Goal: Information Seeking & Learning: Learn about a topic

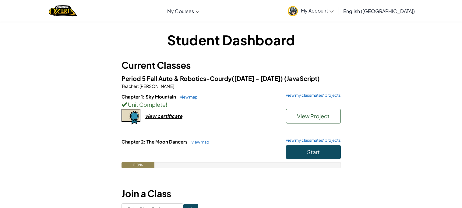
click at [82, 14] on div at bounding box center [62, 11] width 37 height 22
click at [71, 14] on img "Home" at bounding box center [63, 11] width 28 height 12
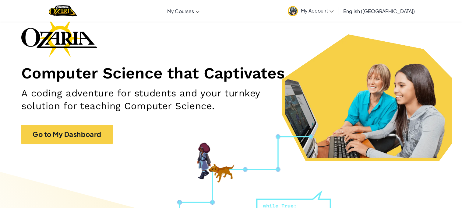
scroll to position [30, 0]
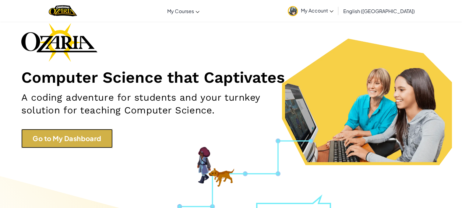
click at [62, 140] on link "Go to My Dashboard" at bounding box center [66, 138] width 91 height 19
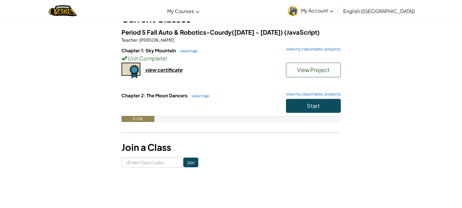
scroll to position [46, 0]
click at [305, 107] on button "Start" at bounding box center [313, 106] width 55 height 14
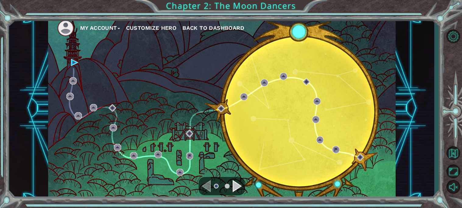
click at [240, 186] on div "Navigate to the next page" at bounding box center [237, 186] width 9 height 12
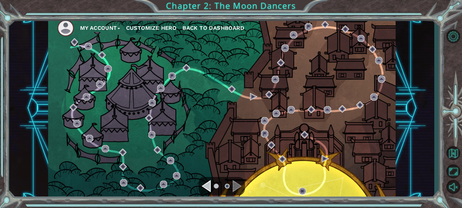
click at [209, 189] on div "Navigate to the previous page" at bounding box center [206, 186] width 9 height 12
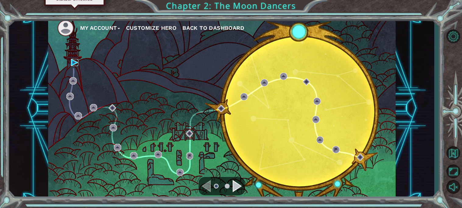
click at [74, 62] on img at bounding box center [74, 62] width 7 height 7
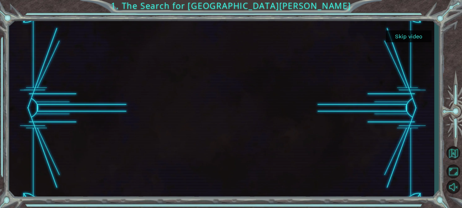
click at [74, 62] on div "Skip video" at bounding box center [221, 108] width 425 height 183
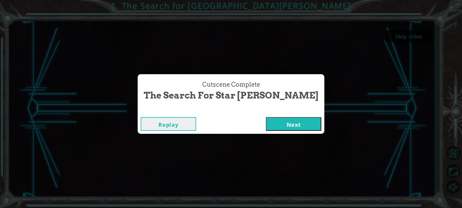
click at [272, 128] on button "Next" at bounding box center [293, 124] width 55 height 14
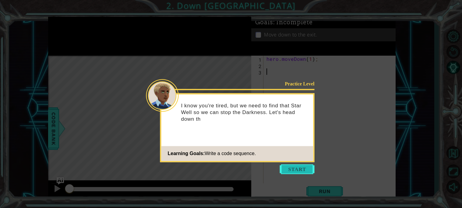
click at [286, 166] on button "Start" at bounding box center [297, 170] width 35 height 10
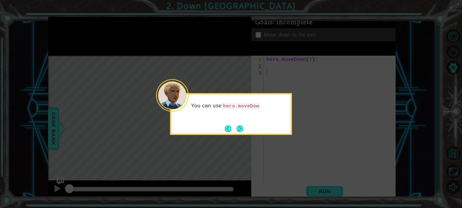
click at [236, 127] on button "Next" at bounding box center [239, 129] width 7 height 7
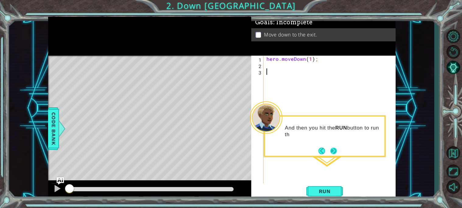
click at [330, 151] on button "Next" at bounding box center [333, 151] width 7 height 7
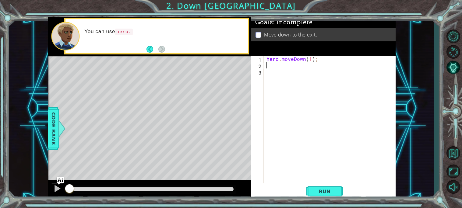
click at [300, 65] on div "hero . moveDown ( 1 ) ;" at bounding box center [331, 126] width 132 height 141
drag, startPoint x: 329, startPoint y: 162, endPoint x: 329, endPoint y: 153, distance: 9.1
click at [329, 155] on div "hero . moveDown ( 1 ) ;" at bounding box center [331, 126] width 132 height 141
click at [312, 58] on div "hero . moveDown ( 1 ) ;" at bounding box center [331, 126] width 132 height 141
click at [309, 58] on div "hero . moveDown ( 1 ) ;" at bounding box center [331, 126] width 132 height 141
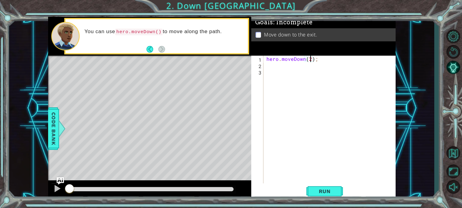
scroll to position [0, 2]
type textarea "hero.moveDown(2);"
click at [337, 194] on button "Run" at bounding box center [325, 191] width 37 height 14
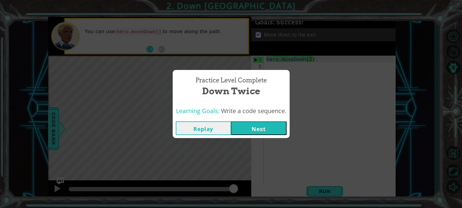
click at [251, 130] on button "Next" at bounding box center [258, 129] width 55 height 14
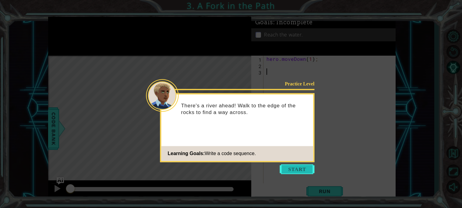
click at [287, 171] on button "Start" at bounding box center [297, 170] width 35 height 10
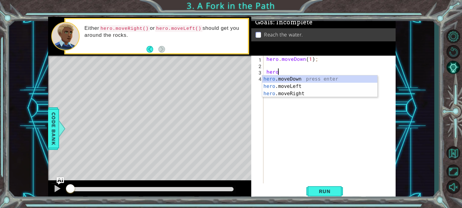
scroll to position [0, 0]
click at [304, 92] on div "hero .moveDown press enter hero .moveLeft press enter hero .moveRight press ent…" at bounding box center [319, 94] width 115 height 37
type textarea "hero.moveRight(1);"
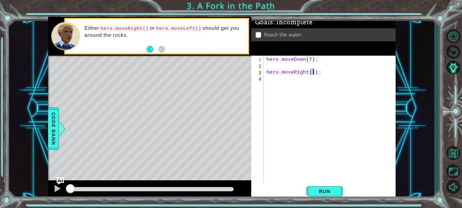
click at [303, 93] on div "hero . moveDown ( 1 ) ; hero . moveRight ( 1 ) ;" at bounding box center [331, 126] width 132 height 141
type textarea "hero.moveDown(1);"
click at [323, 195] on button "Run" at bounding box center [325, 191] width 37 height 14
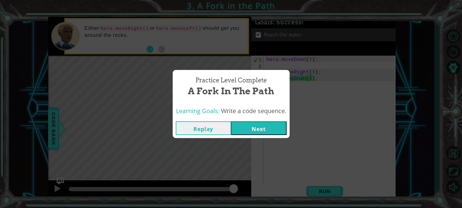
click at [248, 129] on button "Next" at bounding box center [258, 129] width 55 height 14
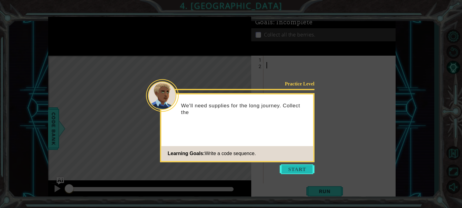
click at [293, 167] on button "Start" at bounding box center [297, 170] width 35 height 10
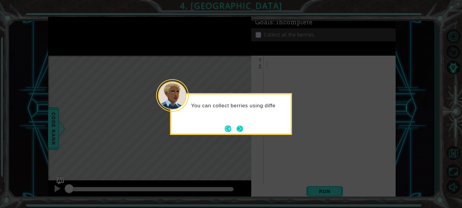
click at [243, 130] on button "Next" at bounding box center [239, 129] width 7 height 7
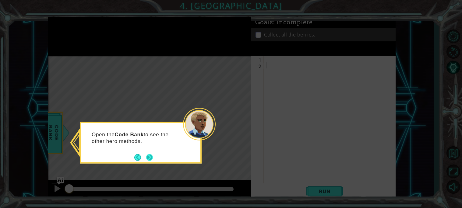
click at [147, 158] on button "Next" at bounding box center [149, 157] width 7 height 7
click at [148, 158] on button "Next" at bounding box center [149, 157] width 7 height 7
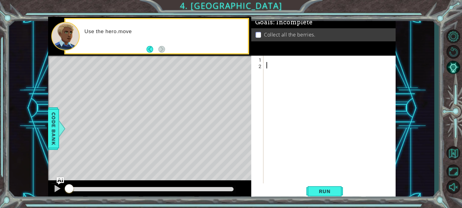
click at [310, 61] on div at bounding box center [331, 126] width 132 height 141
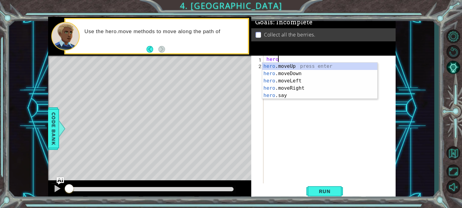
scroll to position [0, 0]
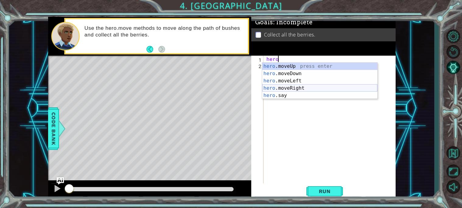
click at [307, 87] on div "hero .moveUp press enter hero .moveDown press enter hero .moveLeft press enter …" at bounding box center [319, 88] width 115 height 51
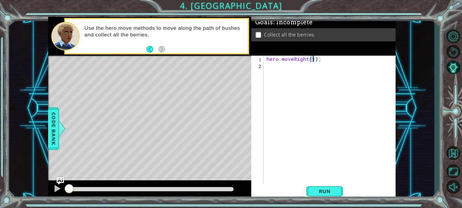
type textarea "hero.moveRight(2);"
click at [316, 71] on div "hero . moveRight ( 2 ) ;" at bounding box center [331, 126] width 132 height 141
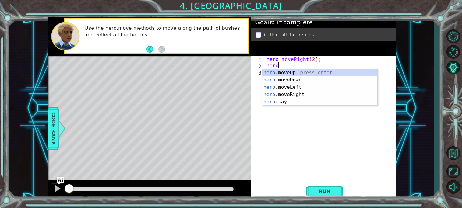
scroll to position [0, 0]
click at [313, 81] on div "hero .moveUp press enter hero .moveDown press enter hero .moveLeft press enter …" at bounding box center [319, 94] width 115 height 51
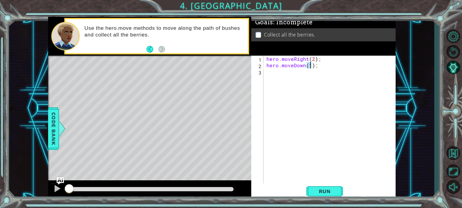
type textarea "hero.moveDown(2);"
click at [313, 81] on div "hero . moveRight ( 2 ) ; hero . moveDown ( 2 ) ;" at bounding box center [331, 126] width 132 height 141
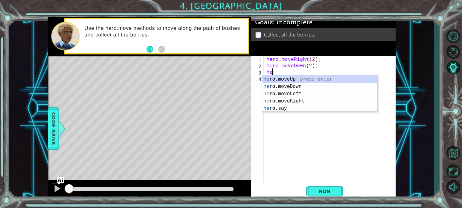
scroll to position [0, 0]
click at [313, 96] on div "hero .moveUp press enter hero .moveDown press enter hero .moveLeft press enter …" at bounding box center [319, 101] width 115 height 51
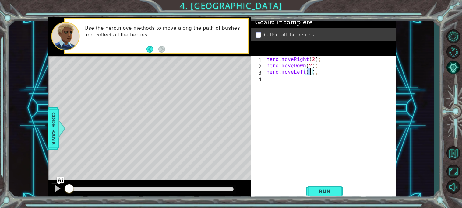
type textarea "hero.moveLeft(2);"
click at [313, 96] on div "hero . moveRight ( 2 ) ; hero . moveDown ( 2 ) ; hero . moveLeft ( 2 ) ;" at bounding box center [331, 126] width 132 height 141
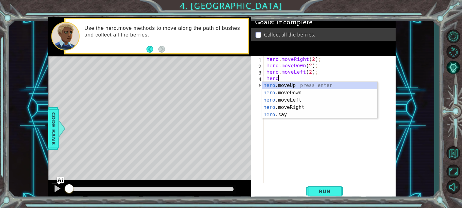
scroll to position [0, 0]
click at [311, 88] on div "hero .moveUp press enter hero .moveDown press enter hero .moveLeft press enter …" at bounding box center [319, 107] width 115 height 51
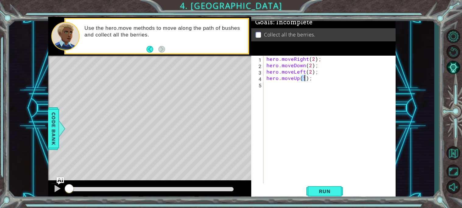
type textarea "hero.moveUp(2);"
click at [310, 90] on div "hero . moveRight ( 2 ) ; hero . moveDown ( 2 ) ; hero . moveLeft ( 2 ) ; hero .…" at bounding box center [331, 126] width 132 height 141
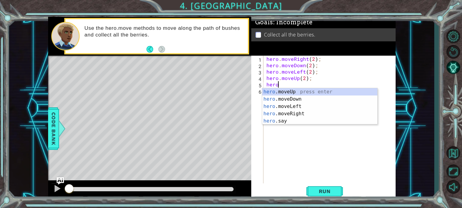
scroll to position [0, 0]
click at [321, 112] on div "hero .moveUp press enter hero .moveDown press enter hero .moveLeft press enter …" at bounding box center [319, 113] width 115 height 51
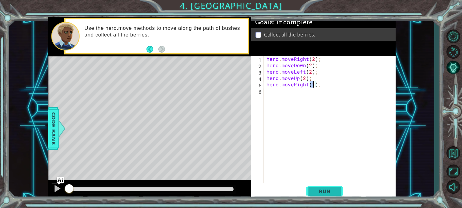
click at [328, 195] on button "Run" at bounding box center [325, 191] width 37 height 14
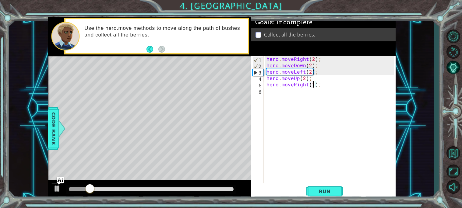
click at [308, 60] on div "hero . moveRight ( 2 ) ; hero . moveDown ( 2 ) ; hero . moveLeft ( 2 ) ; hero .…" at bounding box center [331, 126] width 132 height 141
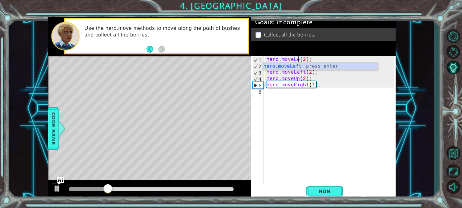
scroll to position [0, 2]
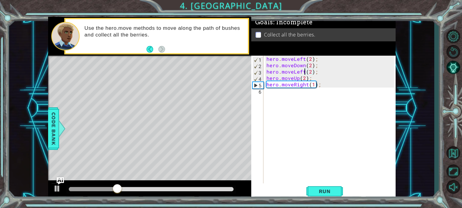
click at [304, 75] on div "hero . moveLeft ( 2 ) ; hero . moveDown ( 2 ) ; hero . moveLeft ( 2 ) ; hero . …" at bounding box center [331, 126] width 132 height 141
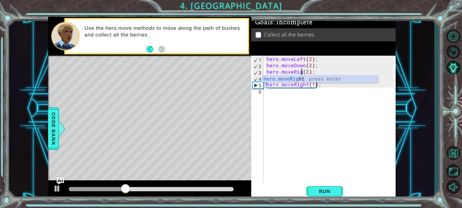
scroll to position [0, 2]
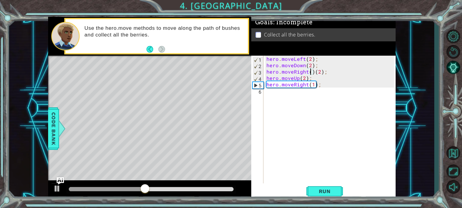
click at [311, 71] on div "hero . moveLeft ( 2 ) ; hero . moveDown ( 2 ) ; hero . moveRight ( ) ( 2 ) ; he…" at bounding box center [331, 126] width 132 height 141
click at [314, 71] on div "hero . moveLeft ( 2 ) ; hero . moveDown ( 2 ) ; hero . moveRight ( ) ( 2 ) ; he…" at bounding box center [331, 126] width 132 height 141
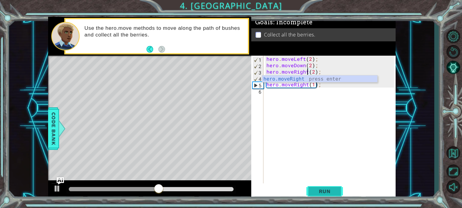
type textarea "hero.moveRight(2);"
click at [327, 196] on button "Run" at bounding box center [325, 191] width 37 height 14
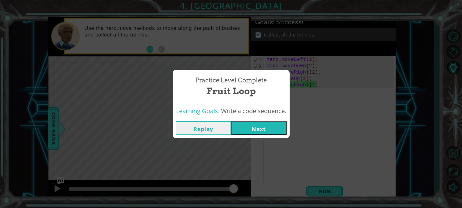
click at [279, 125] on button "Next" at bounding box center [258, 129] width 55 height 14
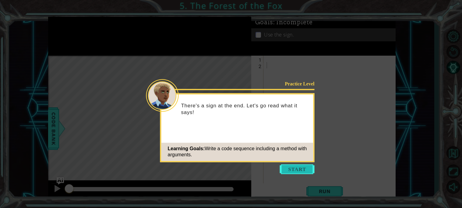
click at [292, 172] on button "Start" at bounding box center [297, 170] width 35 height 10
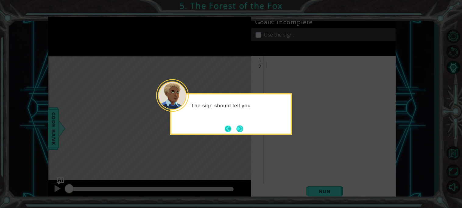
click at [231, 128] on button "Back" at bounding box center [231, 129] width 12 height 7
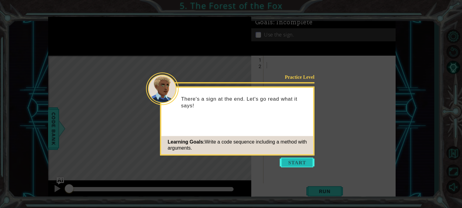
click at [294, 159] on button "Start" at bounding box center [297, 163] width 35 height 10
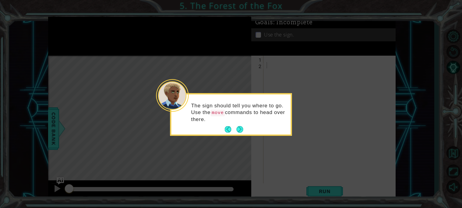
click at [245, 131] on div "The sign should tell you where to go. Use the move commands to head over there." at bounding box center [231, 114] width 119 height 40
click at [244, 132] on div "The sign should tell you where to go. Use the move commands to head over there." at bounding box center [231, 116] width 119 height 38
click at [242, 131] on button "Next" at bounding box center [239, 129] width 7 height 7
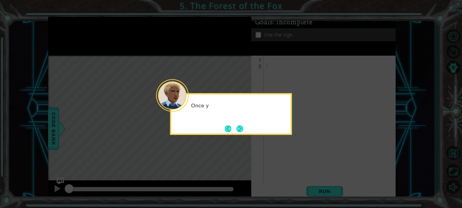
click at [242, 131] on button "Next" at bounding box center [239, 129] width 7 height 7
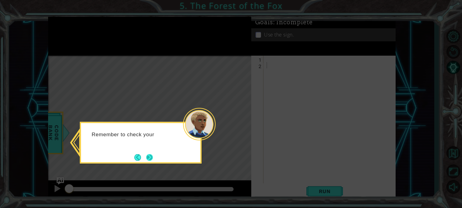
click at [149, 159] on button "Next" at bounding box center [149, 157] width 7 height 7
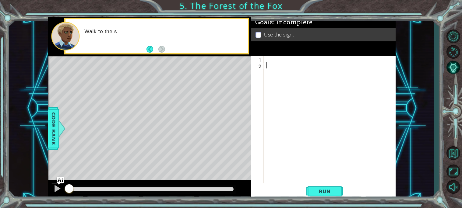
click at [318, 86] on div at bounding box center [331, 126] width 132 height 141
click at [360, 65] on div at bounding box center [331, 126] width 132 height 141
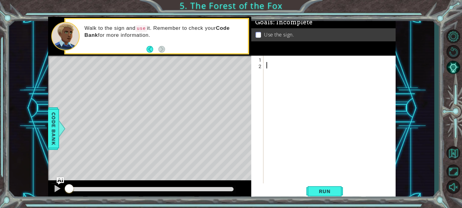
click at [343, 60] on div at bounding box center [331, 126] width 132 height 141
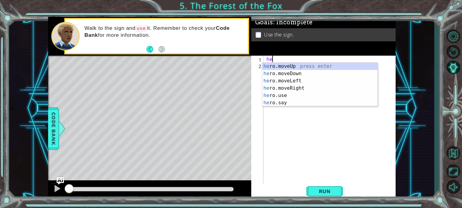
scroll to position [0, 0]
click at [332, 88] on div "hero .moveUp press enter hero .moveDown press enter hero .moveLeft press enter …" at bounding box center [319, 92] width 115 height 59
type textarea "hero.moveRight(1);"
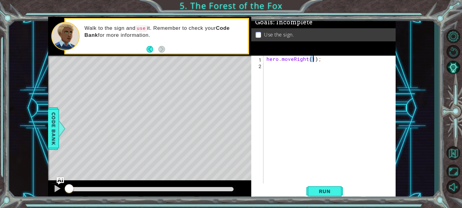
click at [332, 88] on div "hero . moveRight ( 1 ) ;" at bounding box center [331, 126] width 132 height 141
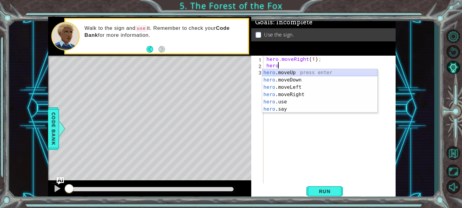
click at [326, 74] on div "hero .moveUp press enter hero .moveDown press enter hero .moveLeft press enter …" at bounding box center [319, 98] width 115 height 59
type textarea "hero.moveUp(1);"
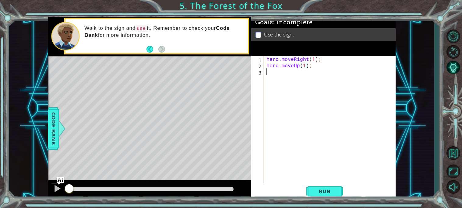
click at [325, 75] on div "hero . moveRight ( 1 ) ; hero . moveUp ( 1 ) ;" at bounding box center [331, 126] width 132 height 141
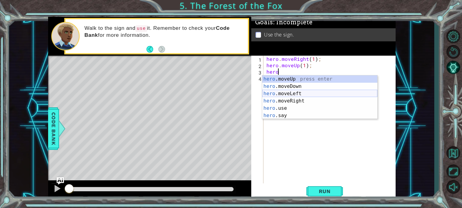
click at [322, 94] on div "hero .moveUp press enter hero .moveDown press enter hero .moveLeft press enter …" at bounding box center [319, 105] width 115 height 59
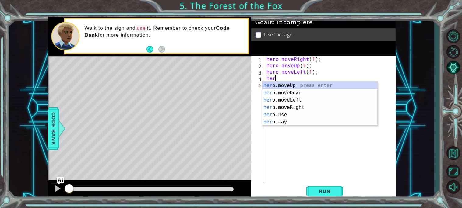
scroll to position [0, 3]
click at [331, 87] on div "hero .moveUp press enter hero .moveDown press enter hero .moveLeft press enter …" at bounding box center [319, 111] width 115 height 59
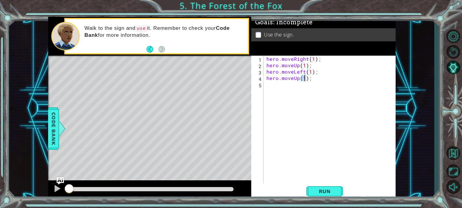
click at [330, 88] on div "hero . moveRight ( 1 ) ; hero . moveUp ( 1 ) ; hero . moveLeft ( 1 ) ; hero . m…" at bounding box center [331, 126] width 132 height 141
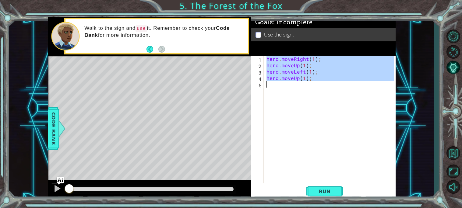
type textarea "h"
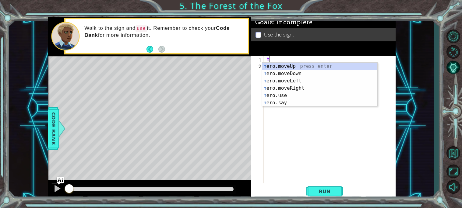
scroll to position [0, 0]
click at [321, 117] on div "h" at bounding box center [331, 126] width 132 height 141
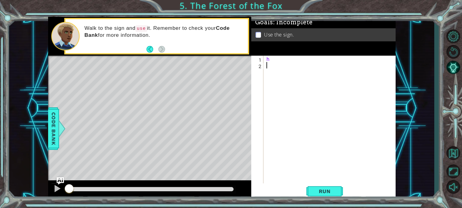
type textarea "Z"
type textarea "h"
type textarea "Z"
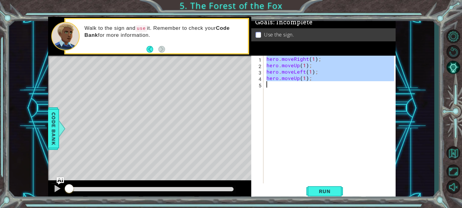
type textarea "z"
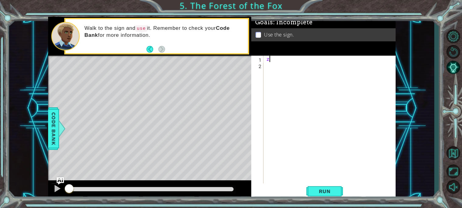
type textarea "z"
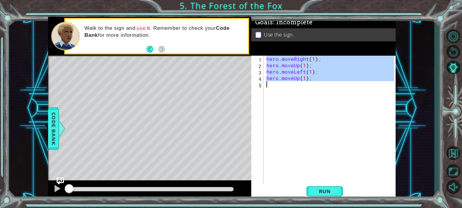
type textarea "hero"
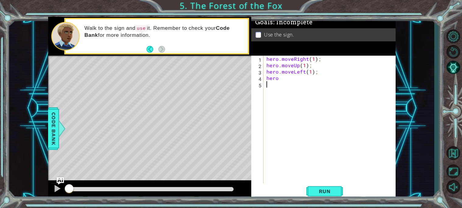
click at [330, 90] on div "hero . moveRight ( 1 ) ; hero . moveUp ( 1 ) ; hero . moveLeft ( 1 ) ; hero" at bounding box center [331, 126] width 132 height 141
click at [327, 86] on div "hero . moveRight ( 1 ) ; hero . moveUp ( 1 ) ; hero . moveLeft ( 1 ) ; hero" at bounding box center [331, 126] width 132 height 141
click at [327, 82] on div "hero . moveRight ( 1 ) ; hero . moveUp ( 1 ) ; hero . moveLeft ( 1 ) ; hero" at bounding box center [331, 126] width 132 height 141
click at [318, 84] on div "hero . moveRight ( 1 ) ; hero . moveUp ( 1 ) ; hero . moveLeft ( 1 ) ; hero" at bounding box center [331, 126] width 132 height 141
click at [319, 82] on div "hero . moveRight ( 1 ) ; hero . moveUp ( 1 ) ; hero . moveLeft ( 1 ) ; hero" at bounding box center [331, 126] width 132 height 141
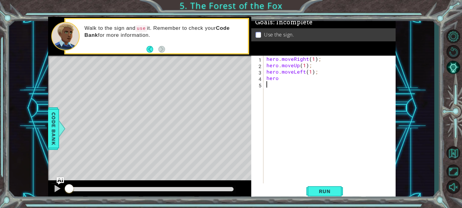
click at [322, 80] on div "hero . moveRight ( 1 ) ; hero . moveUp ( 1 ) ; hero . moveLeft ( 1 ) ; hero" at bounding box center [331, 126] width 132 height 141
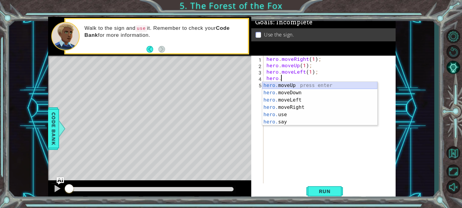
click at [314, 86] on div "hero. moveUp press enter hero. moveDown press enter hero. moveLeft press enter …" at bounding box center [319, 111] width 115 height 59
type textarea "hero.moveUp(1);"
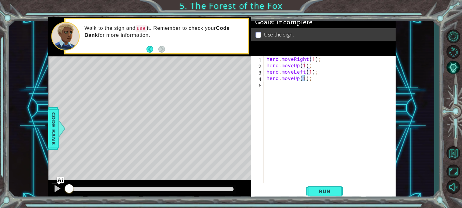
click at [326, 123] on div "hero . moveRight ( 1 ) ; hero . moveUp ( 1 ) ; hero . moveLeft ( 1 ) ; hero . m…" at bounding box center [331, 126] width 132 height 141
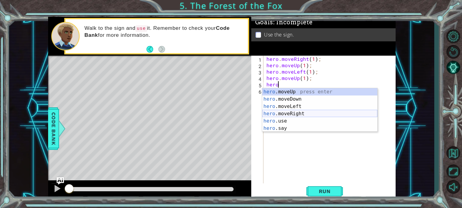
click at [304, 116] on div "hero .moveUp press enter hero .moveDown press enter hero .moveLeft press enter …" at bounding box center [319, 117] width 115 height 59
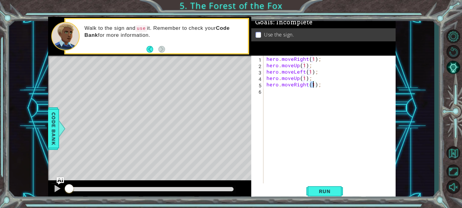
type textarea "hero.moveRight(2);"
click at [310, 97] on div "hero . moveRight ( 1 ) ; hero . moveUp ( 1 ) ; hero . moveLeft ( 1 ) ; hero . m…" at bounding box center [331, 126] width 132 height 141
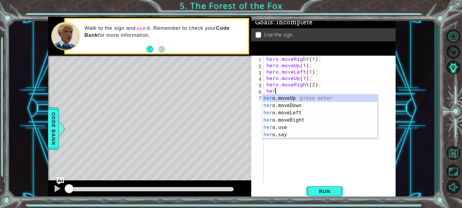
scroll to position [0, 0]
click at [307, 107] on div "hero .moveUp press enter hero .moveDown press enter hero .moveLeft press enter …" at bounding box center [319, 124] width 115 height 59
type textarea "hero.moveDown(1);"
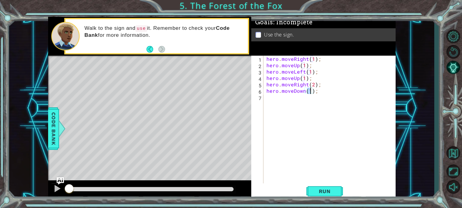
click at [309, 105] on div "hero . moveRight ( 1 ) ; hero . moveUp ( 1 ) ; hero . moveLeft ( 1 ) ; hero . m…" at bounding box center [331, 126] width 132 height 141
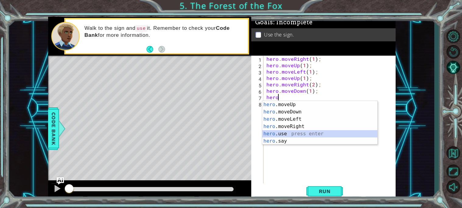
click at [314, 136] on div "hero .moveUp press enter hero .moveDown press enter hero .moveLeft press enter …" at bounding box center [319, 130] width 115 height 59
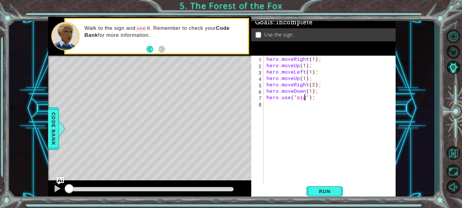
type textarea "hero.use("sign");"
click at [314, 136] on div "hero . moveRight ( 1 ) ; hero . moveUp ( 1 ) ; hero . moveLeft ( 1 ) ; hero . m…" at bounding box center [331, 126] width 132 height 141
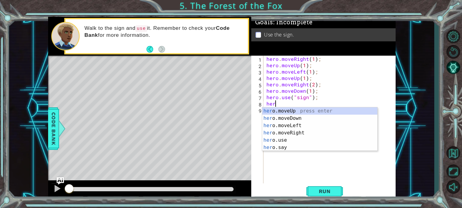
scroll to position [0, 0]
click at [293, 130] on div "hero .moveUp press enter hero .moveDown press enter hero .moveLeft press enter …" at bounding box center [319, 137] width 115 height 59
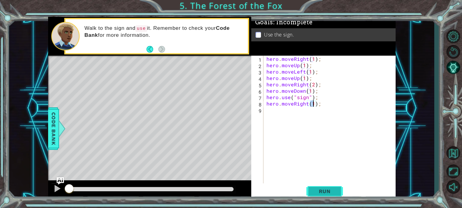
type textarea "hero.moveRight(1);"
click at [334, 193] on span "Run" at bounding box center [325, 192] width 24 height 6
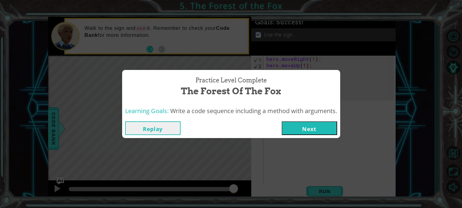
click at [302, 135] on button "Next" at bounding box center [309, 129] width 55 height 14
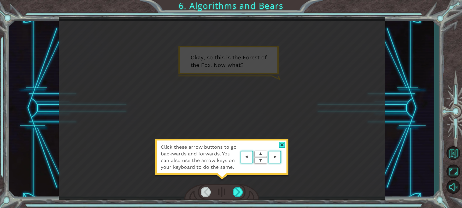
click at [283, 158] on area at bounding box center [283, 158] width 0 height 0
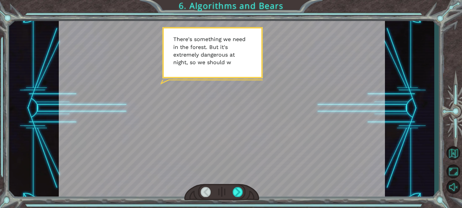
click at [233, 107] on div at bounding box center [222, 108] width 326 height 183
click at [239, 185] on div at bounding box center [221, 192] width 75 height 16
click at [239, 188] on div at bounding box center [238, 192] width 10 height 10
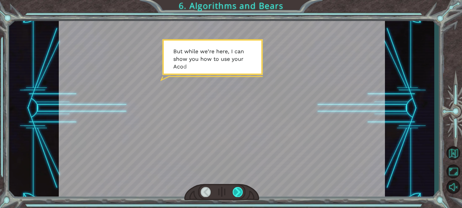
click at [239, 189] on div at bounding box center [238, 192] width 10 height 10
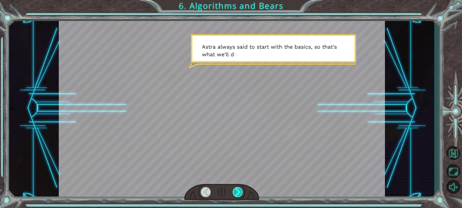
click at [239, 189] on div at bounding box center [238, 192] width 10 height 10
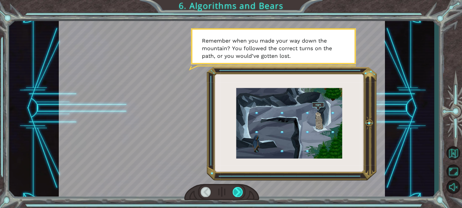
click at [239, 189] on div at bounding box center [238, 192] width 10 height 10
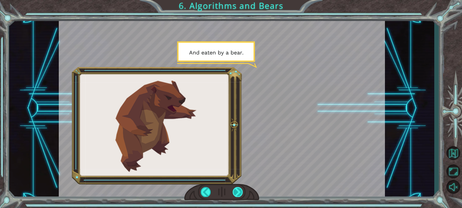
click at [238, 190] on div at bounding box center [238, 192] width 10 height 10
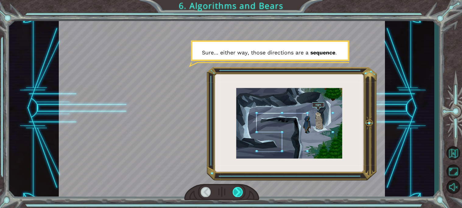
click at [238, 190] on div at bounding box center [238, 192] width 10 height 10
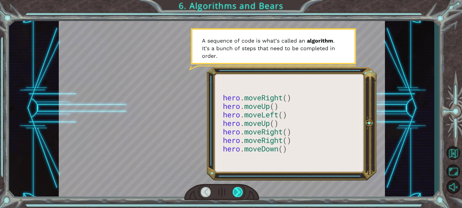
click at [238, 190] on div at bounding box center [238, 192] width 10 height 10
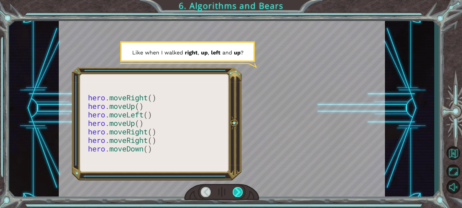
click at [238, 190] on div at bounding box center [238, 192] width 10 height 10
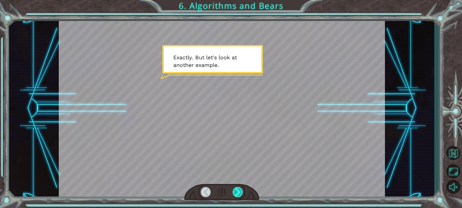
click at [238, 190] on div at bounding box center [238, 192] width 10 height 10
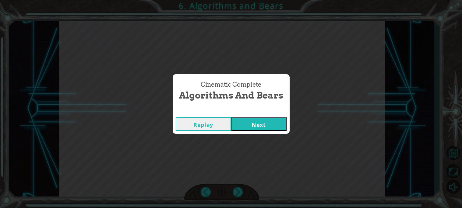
click at [253, 117] on button "Next" at bounding box center [258, 124] width 55 height 14
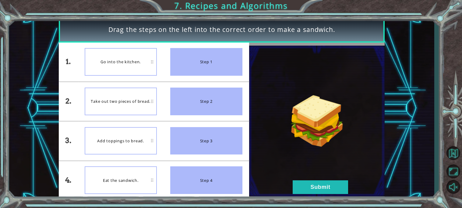
drag, startPoint x: 128, startPoint y: 141, endPoint x: 116, endPoint y: 135, distance: 12.5
click at [325, 184] on button "Submit" at bounding box center [320, 188] width 55 height 14
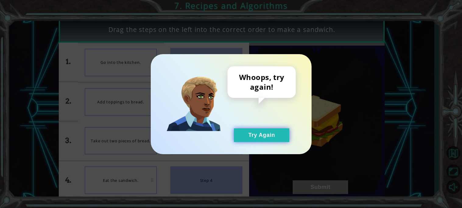
click at [268, 133] on button "Try Again" at bounding box center [261, 136] width 55 height 14
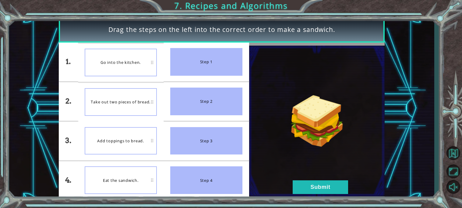
click at [300, 197] on img at bounding box center [317, 121] width 136 height 151
click at [305, 193] on button "Submit" at bounding box center [320, 188] width 55 height 14
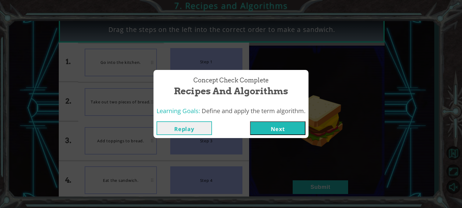
click at [282, 128] on button "Next" at bounding box center [277, 129] width 55 height 14
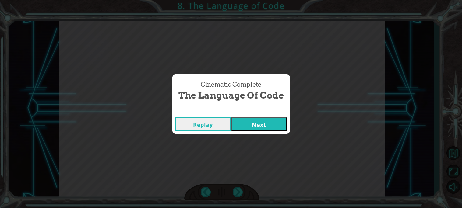
click at [258, 130] on button "Next" at bounding box center [259, 124] width 55 height 14
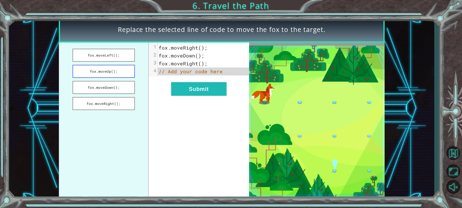
click at [101, 72] on button "fox.moveUp();" at bounding box center [104, 71] width 62 height 13
click at [106, 57] on button "fox.moveLeft();" at bounding box center [104, 55] width 62 height 13
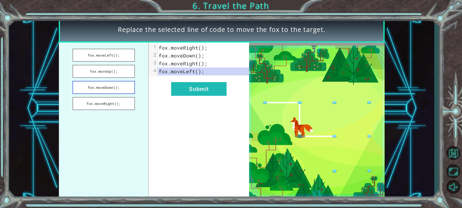
click at [119, 86] on button "fox.moveDown();" at bounding box center [104, 87] width 62 height 13
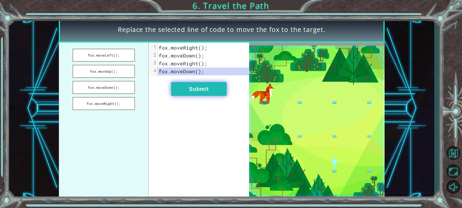
click at [206, 91] on button "Submit" at bounding box center [198, 89] width 55 height 14
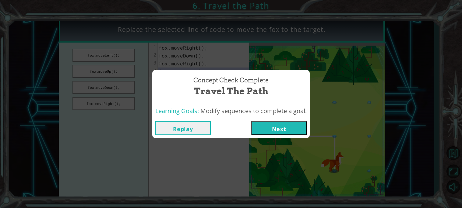
click at [296, 131] on button "Next" at bounding box center [278, 129] width 55 height 14
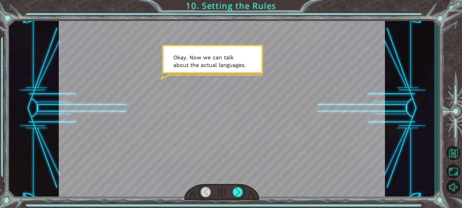
click at [237, 103] on div at bounding box center [222, 108] width 326 height 183
click at [240, 102] on div at bounding box center [222, 108] width 326 height 183
click at [238, 187] on div at bounding box center [238, 192] width 10 height 10
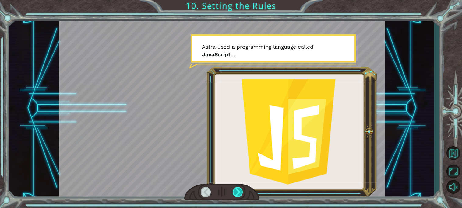
click at [238, 187] on div at bounding box center [238, 192] width 10 height 10
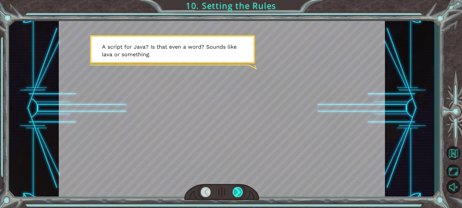
click at [238, 189] on div at bounding box center [238, 192] width 10 height 10
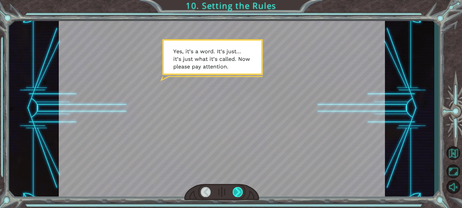
click at [238, 189] on div at bounding box center [238, 192] width 10 height 10
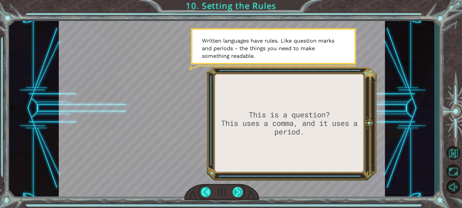
click at [238, 189] on div at bounding box center [238, 192] width 10 height 10
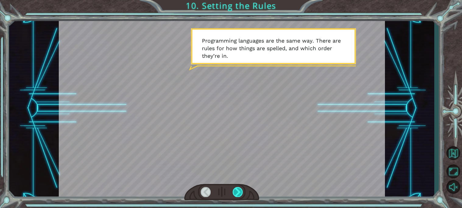
click at [238, 189] on div at bounding box center [238, 192] width 10 height 10
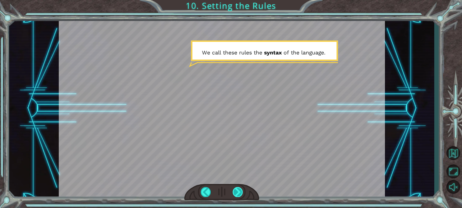
click at [237, 191] on div at bounding box center [238, 192] width 10 height 10
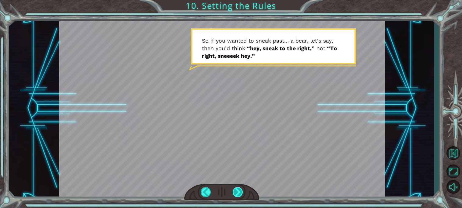
click at [237, 191] on div at bounding box center [238, 192] width 10 height 10
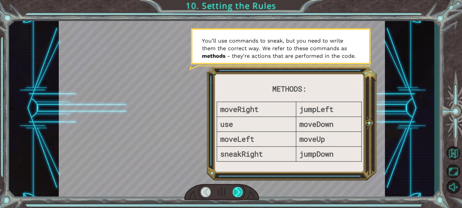
click at [237, 191] on div at bounding box center [238, 192] width 10 height 10
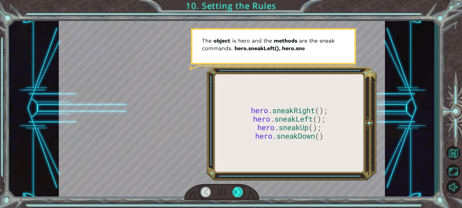
click at [237, 191] on div at bounding box center [238, 192] width 10 height 10
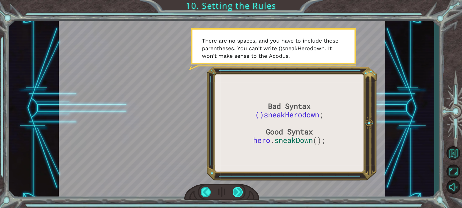
click at [237, 191] on div at bounding box center [238, 192] width 10 height 10
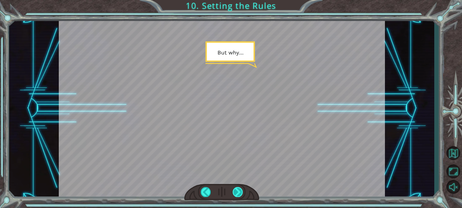
click at [237, 191] on div at bounding box center [238, 192] width 10 height 10
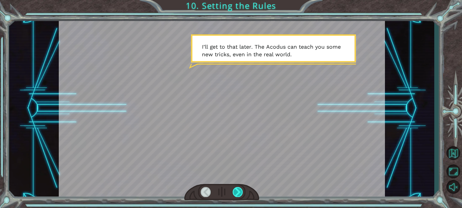
click at [237, 191] on div at bounding box center [238, 192] width 10 height 10
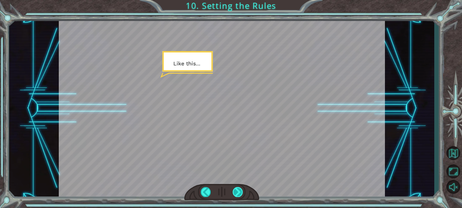
click at [237, 191] on div at bounding box center [238, 192] width 10 height 10
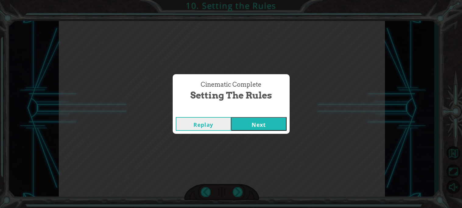
click at [239, 129] on button "Next" at bounding box center [258, 124] width 55 height 14
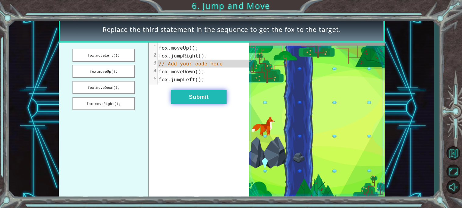
click at [196, 101] on button "Submit" at bounding box center [198, 97] width 55 height 14
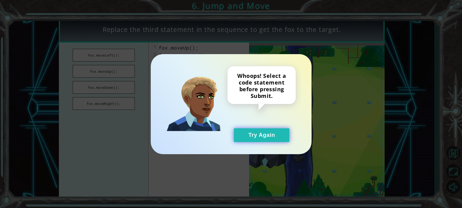
drag, startPoint x: 248, startPoint y: 128, endPoint x: 251, endPoint y: 134, distance: 6.8
click at [249, 129] on div "Whoops! Select a code statement before pressing Submit. Try Again" at bounding box center [262, 104] width 68 height 76
click at [251, 134] on button "Try Again" at bounding box center [261, 136] width 55 height 14
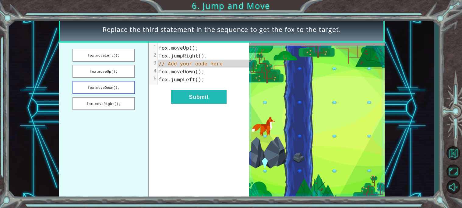
click at [128, 88] on button "fox.moveDown();" at bounding box center [104, 87] width 62 height 13
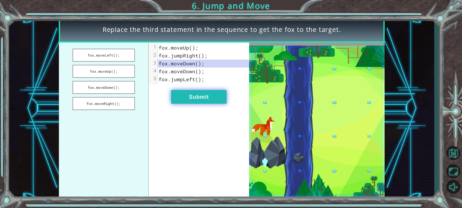
click at [176, 98] on button "Submit" at bounding box center [198, 97] width 55 height 14
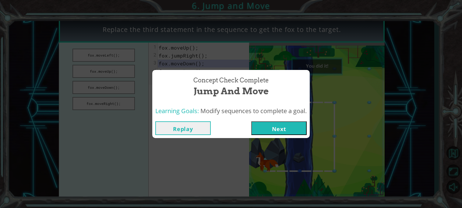
click at [297, 140] on div "Concept Check Complete Jump and Move Learning Goals: Modify sequences to comple…" at bounding box center [231, 104] width 462 height 208
click at [294, 127] on button "Next" at bounding box center [278, 129] width 55 height 14
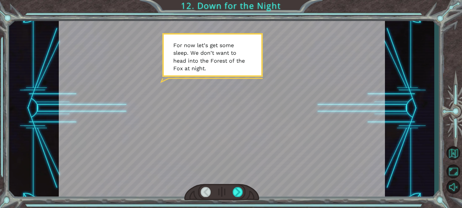
click at [294, 128] on div at bounding box center [222, 108] width 326 height 183
click at [240, 190] on div at bounding box center [238, 192] width 10 height 10
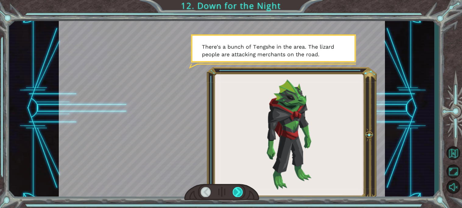
click at [240, 190] on div at bounding box center [238, 192] width 10 height 10
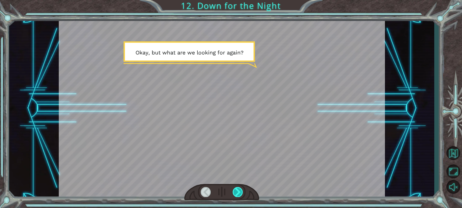
click at [240, 190] on div at bounding box center [238, 192] width 10 height 10
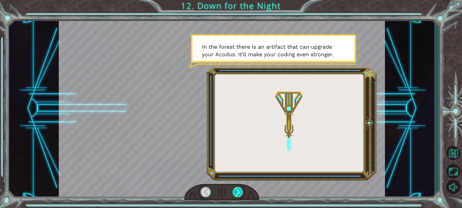
click at [240, 190] on div at bounding box center [238, 192] width 10 height 10
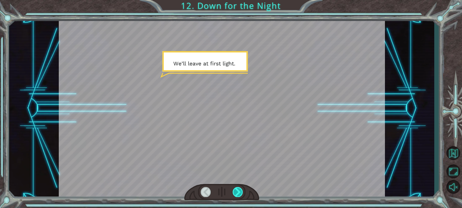
click at [240, 190] on div at bounding box center [238, 192] width 10 height 10
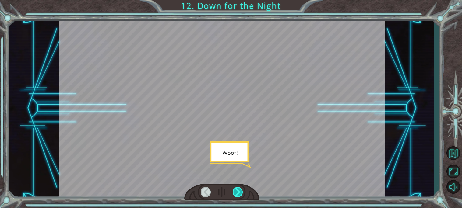
click at [240, 190] on div at bounding box center [238, 192] width 10 height 10
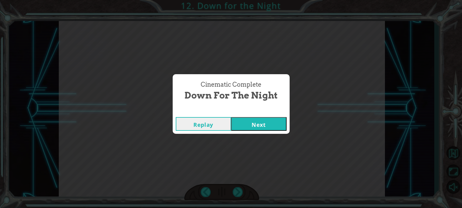
click at [251, 123] on button "Next" at bounding box center [258, 124] width 55 height 14
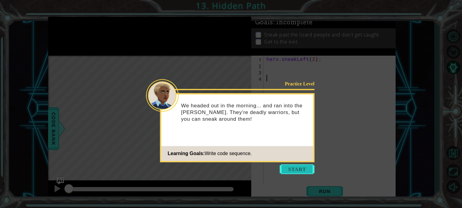
click at [300, 166] on button "Start" at bounding box center [297, 170] width 35 height 10
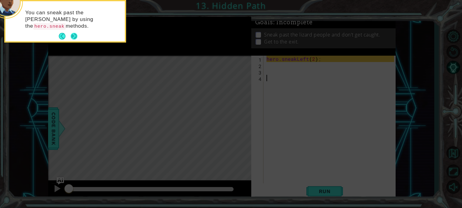
click at [77, 33] on button "Next" at bounding box center [74, 36] width 7 height 7
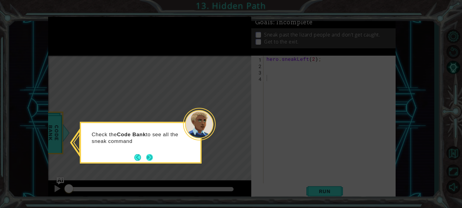
click at [153, 160] on button "Next" at bounding box center [149, 157] width 7 height 7
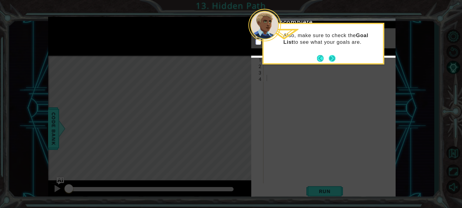
click at [335, 55] on button "Next" at bounding box center [332, 58] width 7 height 7
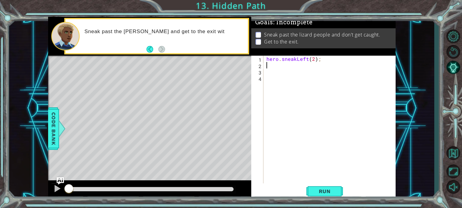
click at [314, 66] on div "hero . sneakLeft ( 2 ) ;" at bounding box center [331, 126] width 132 height 141
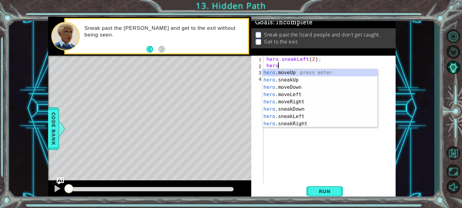
scroll to position [0, 0]
click at [302, 80] on div "hero .moveUp press enter hero .sneakUp press enter hero .moveDown press enter h…" at bounding box center [319, 105] width 115 height 73
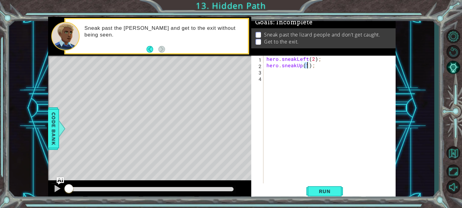
type textarea "hero.sneakUp(3);"
click at [302, 80] on div "hero . sneakLeft ( 2 ) ; hero . sneakUp ( 3 ) ;" at bounding box center [331, 126] width 132 height 141
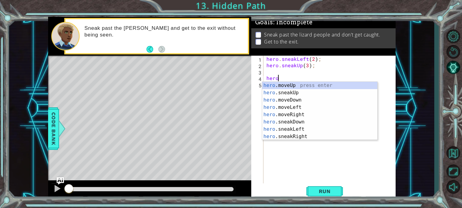
scroll to position [0, 0]
click at [297, 134] on div "hero .moveUp press enter hero .sneakUp press enter hero .moveDown press enter h…" at bounding box center [319, 118] width 115 height 73
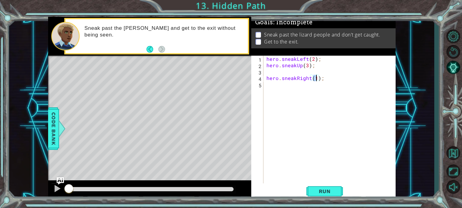
type textarea "hero.sneakRight(2);"
click at [320, 72] on div "hero . sneakLeft ( 2 ) ; hero . sneakUp ( 3 ) ; hero . sneakRight ( 2 ) ;" at bounding box center [331, 126] width 132 height 141
type textarea "hero.sneakUp(3);"
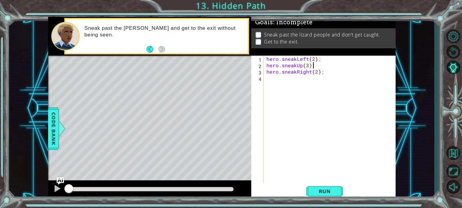
click at [313, 85] on div "hero . sneakLeft ( 2 ) ; hero . sneakUp ( 3 ) ; hero . sneakRight ( 2 ) ;" at bounding box center [331, 126] width 132 height 141
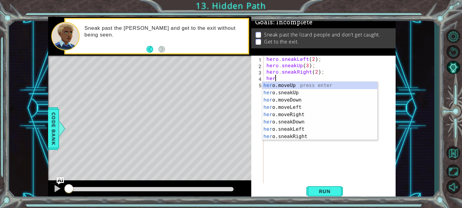
scroll to position [0, 0]
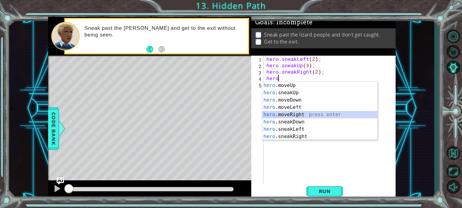
click at [329, 114] on div "hero .moveUp press enter hero .sneakUp press enter hero .moveDown press enter h…" at bounding box center [319, 118] width 115 height 73
type textarea "hero.moveRight(1);"
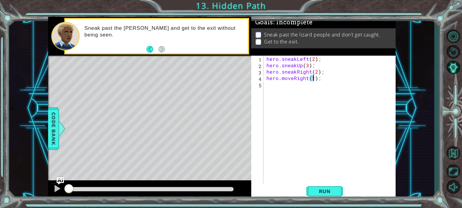
click at [329, 114] on div "hero . sneakLeft ( 2 ) ; hero . sneakUp ( 3 ) ; hero . sneakRight ( 2 ) ; hero …" at bounding box center [331, 126] width 132 height 141
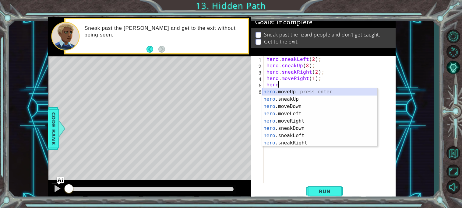
click at [336, 92] on div "hero .moveUp press enter hero .sneakUp press enter hero .moveDown press enter h…" at bounding box center [319, 124] width 115 height 73
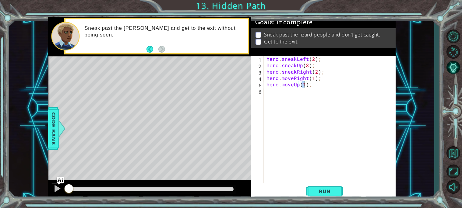
click at [324, 203] on div "1 ההההההההההההההההההההההההההההההההההההההההההההההההההההההההההההההההההההההההההההה…" at bounding box center [231, 104] width 462 height 208
click at [327, 198] on button "Run" at bounding box center [325, 191] width 37 height 14
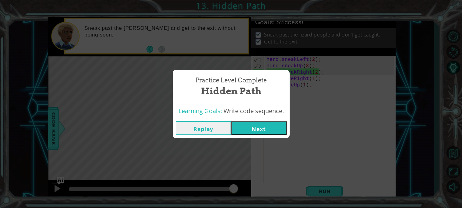
click at [203, 134] on button "Replay" at bounding box center [203, 129] width 55 height 14
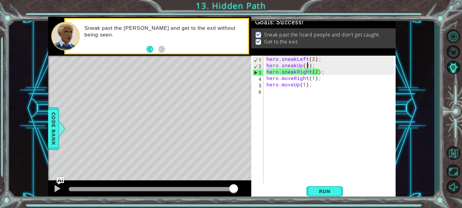
click at [307, 65] on div "hero . sneakLeft ( 2 ) ; hero . sneakUp ( 3 ) ; hero . sneakRight ( 2 ) ; hero …" at bounding box center [331, 126] width 132 height 141
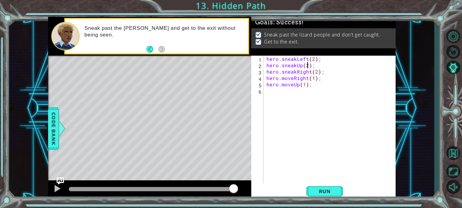
click at [316, 71] on div "hero . sneakLeft ( 2 ) ; hero . sneakUp ( 2 ) ; hero . sneakRight ( 2 ) ; hero …" at bounding box center [331, 126] width 132 height 141
type textarea "hero.sneakRight(1);"
click at [309, 189] on button "Run" at bounding box center [325, 191] width 37 height 14
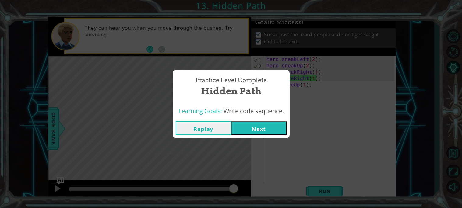
click at [211, 129] on button "Replay" at bounding box center [203, 129] width 55 height 14
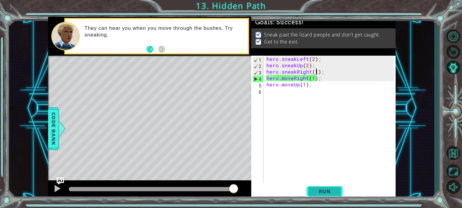
click at [331, 191] on span "Run" at bounding box center [325, 192] width 24 height 6
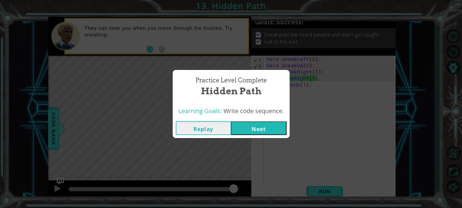
click at [270, 133] on button "Next" at bounding box center [258, 129] width 55 height 14
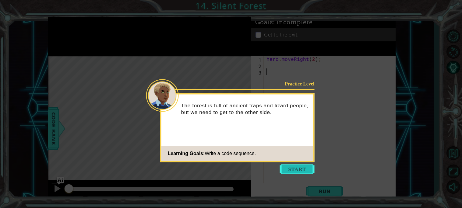
click at [292, 173] on button "Start" at bounding box center [297, 170] width 35 height 10
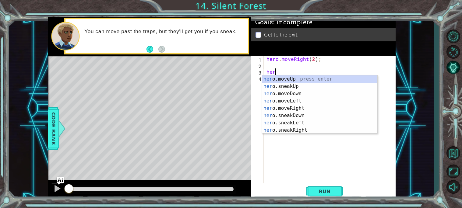
scroll to position [0, 0]
click at [291, 114] on div "hero .moveUp press enter hero .sneakUp press enter hero .moveDown press enter h…" at bounding box center [319, 112] width 115 height 73
type textarea "hero.sneakDown(1);"
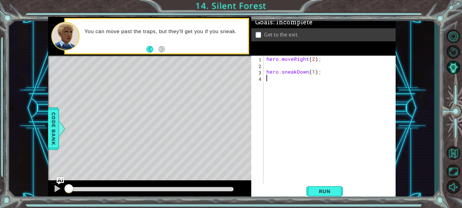
click at [306, 106] on div "hero . moveRight ( 2 ) ; hero . sneakDown ( 1 ) ;" at bounding box center [331, 126] width 132 height 141
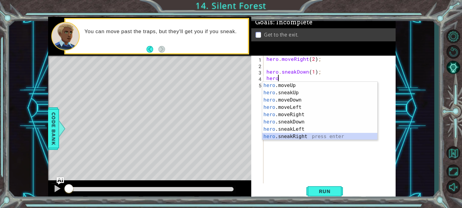
click at [325, 136] on div "hero .moveUp press enter hero .sneakUp press enter hero .moveDown press enter h…" at bounding box center [319, 118] width 115 height 73
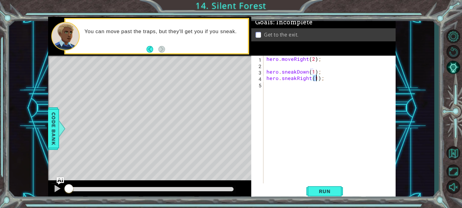
type textarea "hero.sneakRight(2);"
click at [325, 130] on div "hero . moveRight ( 2 ) ; hero . sneakDown ( 1 ) ; hero . sneakRight ( 2 ) ;" at bounding box center [331, 126] width 132 height 141
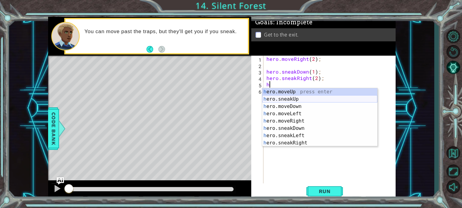
click at [307, 101] on div "h ero.moveUp press enter h ero.sneakUp press enter h ero.moveDown press enter h…" at bounding box center [319, 124] width 115 height 73
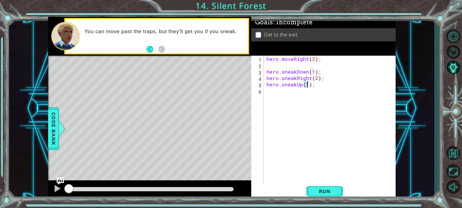
click at [307, 101] on div "hero . moveRight ( 2 ) ; hero . sneakDown ( 1 ) ; hero . sneakRight ( 2 ) ; her…" at bounding box center [331, 126] width 132 height 141
type textarea "hero.sneakDown(1);"
click at [300, 101] on div "hero . moveRight ( 2 ) ; hero . sneakDown ( 1 ) ; hero . sneakRight ( 2 ) ; her…" at bounding box center [331, 126] width 132 height 141
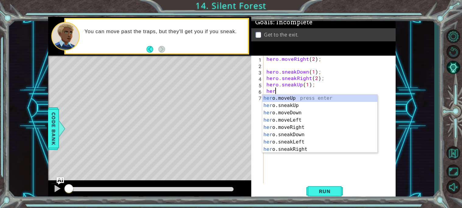
scroll to position [0, 0]
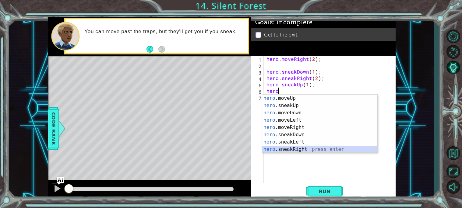
click at [274, 147] on div "hero .moveUp press enter hero .sneakUp press enter hero .moveDown press enter h…" at bounding box center [319, 131] width 115 height 73
type textarea "hero.sneakRight(1);"
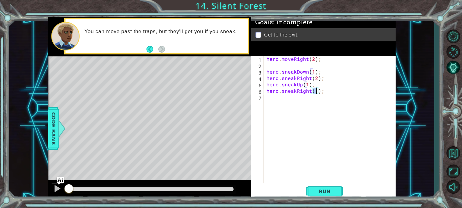
click at [301, 93] on div "hero . moveRight ( 2 ) ; hero . sneakDown ( 1 ) ; hero . sneakRight ( 2 ) ; her…" at bounding box center [331, 126] width 132 height 141
click at [302, 63] on div "hero . moveRight ( 2 ) ; hero . sneakDown ( 1 ) ; hero . sneakRight ( 2 ) ; her…" at bounding box center [331, 126] width 132 height 141
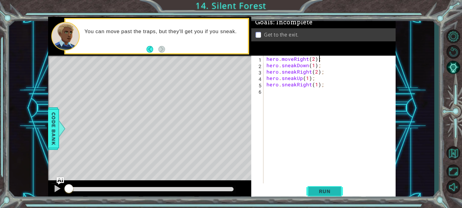
click at [335, 193] on span "Run" at bounding box center [325, 192] width 24 height 6
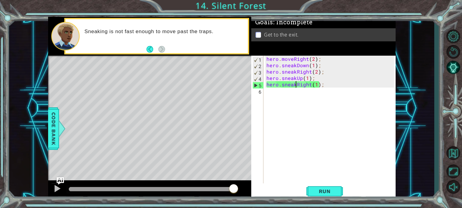
click at [295, 84] on div "hero . moveRight ( 2 ) ; hero . sneakDown ( 1 ) ; hero . sneakRight ( 2 ) ; her…" at bounding box center [331, 126] width 132 height 141
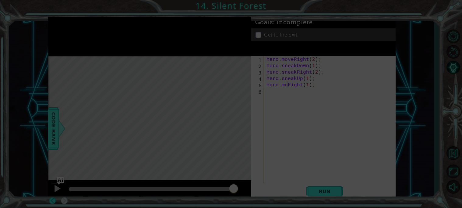
scroll to position [0, 1]
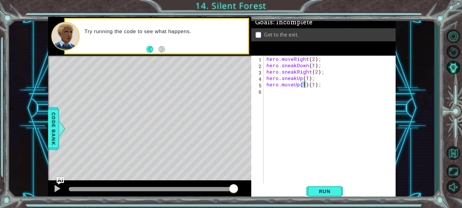
click at [308, 85] on div "hero . moveRight ( 2 ) ; hero . sneakDown ( 1 ) ; hero . sneakRight ( 2 ) ; her…" at bounding box center [331, 126] width 132 height 141
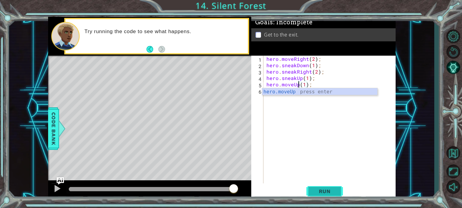
click at [336, 190] on span "Run" at bounding box center [325, 192] width 24 height 6
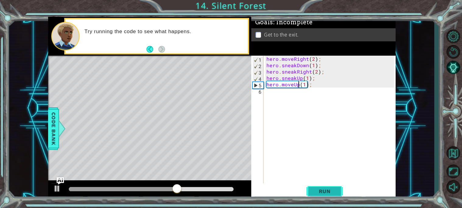
click at [336, 190] on span "Run" at bounding box center [325, 192] width 24 height 6
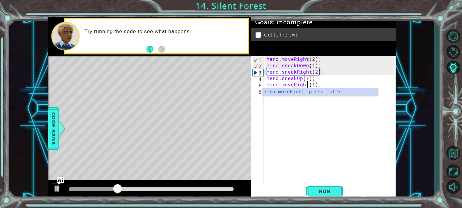
scroll to position [0, 2]
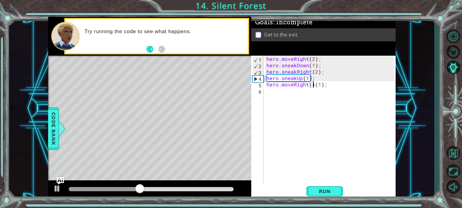
click at [314, 87] on div "hero . moveRight ( 2 ) ; hero . sneakDown ( 1 ) ; hero . sneakRight ( 2 ) ; her…" at bounding box center [331, 126] width 132 height 141
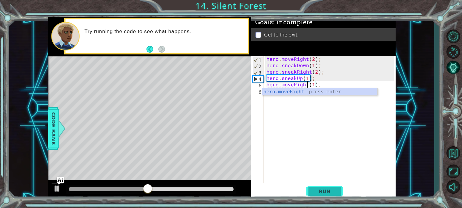
type textarea "hero.moveRight(1);"
click at [319, 190] on span "Run" at bounding box center [325, 192] width 24 height 6
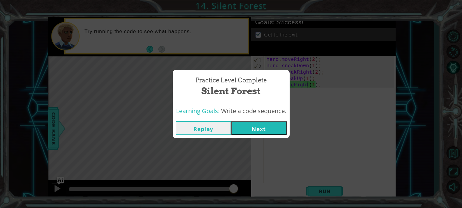
click at [272, 132] on button "Next" at bounding box center [258, 129] width 55 height 14
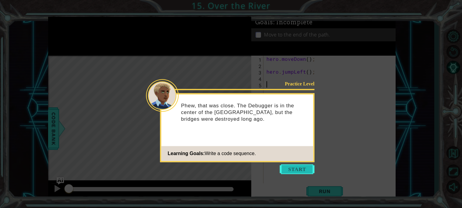
click at [290, 172] on button "Start" at bounding box center [297, 170] width 35 height 10
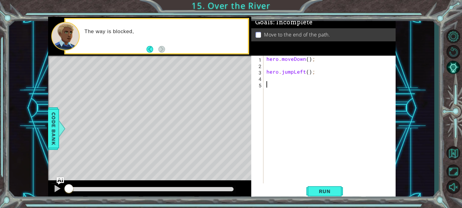
click at [269, 67] on div "hero . moveDown ( ) ; hero . jumpLeft ( ) ;" at bounding box center [331, 126] width 132 height 141
type textarea "hero.moveDown();"
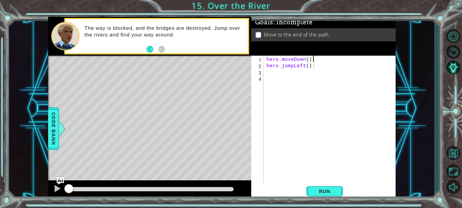
click at [361, 80] on div "hero . moveDown ( ) ; hero . jumpLeft ( ) ;" at bounding box center [331, 126] width 132 height 141
click at [350, 73] on div "hero . moveDown ( ) ; hero . jumpLeft ( ) ;" at bounding box center [331, 126] width 132 height 141
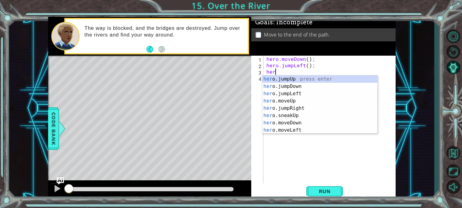
scroll to position [0, 0]
click at [307, 66] on div "hero . moveDown ( ) ; hero . jumpLeft ( ) ; hero" at bounding box center [331, 126] width 132 height 141
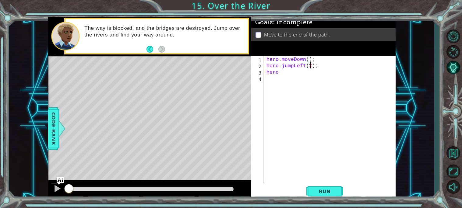
scroll to position [0, 2]
click at [310, 71] on div "hero . moveDown ( ) ; hero . jumpLeft ( 2 ) ; hero" at bounding box center [331, 126] width 132 height 141
type textarea "hero."
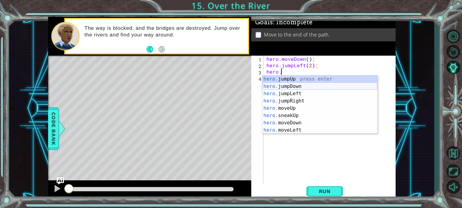
click at [299, 85] on div "hero. jumpUp press enter hero. jumpDown press enter hero. jumpLeft press enter …" at bounding box center [319, 112] width 115 height 73
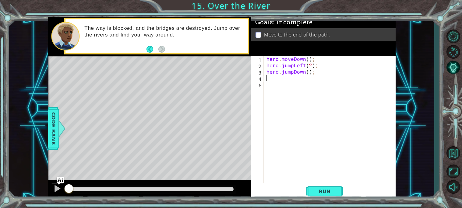
scroll to position [0, 0]
click at [299, 85] on div "hero . moveDown ( ) ; hero . jumpLeft ( 2 ) ; hero . jumpDown ( ) ;" at bounding box center [331, 126] width 132 height 141
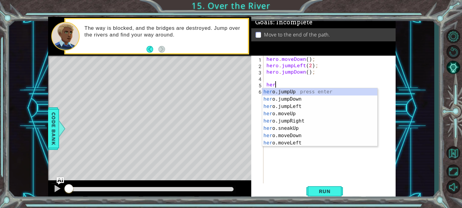
type textarea "hero"
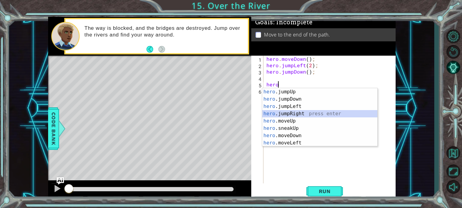
click at [287, 111] on div "hero .jumpUp press enter hero .jumpDown press enter hero .jumpLeft press enter …" at bounding box center [319, 124] width 115 height 73
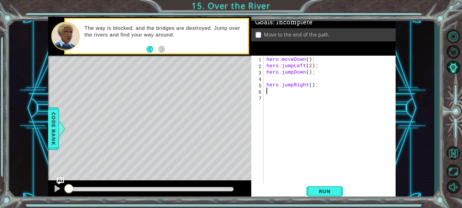
click at [311, 84] on div "hero . moveDown ( ) ; hero . jumpLeft ( 2 ) ; hero . jumpDown ( ) ; hero . jump…" at bounding box center [331, 126] width 132 height 141
type textarea "hero.jumpRight(2);"
click at [293, 76] on div "hero . moveDown ( ) ; hero . jumpLeft ( 2 ) ; hero . jumpDown ( ) ; hero . jump…" at bounding box center [331, 126] width 132 height 141
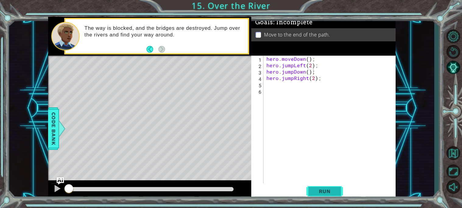
click at [322, 195] on button "Run" at bounding box center [325, 191] width 37 height 14
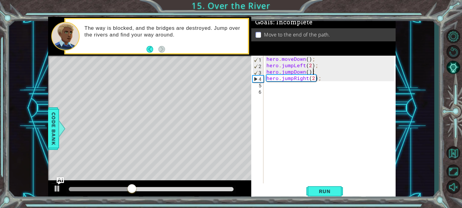
click at [311, 67] on div "hero . moveDown ( ) ; hero . jumpLeft ( 2 ) ; hero . jumpDown ( ) ; hero . jump…" at bounding box center [331, 126] width 132 height 141
type textarea "hero.jumpLeft(1);"
click at [334, 201] on div "1 ההההההההההההההההההההההההההההההההההההההההההההההההההההההההההההההההההההההההההההה…" at bounding box center [231, 104] width 462 height 208
click at [332, 198] on button "Run" at bounding box center [325, 191] width 37 height 14
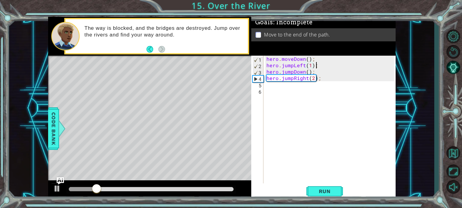
click at [318, 63] on div "hero . moveDown ( ) ; hero . jumpLeft ( 1 ) ; hero . jumpDown ( ) ; hero . jump…" at bounding box center [331, 126] width 132 height 141
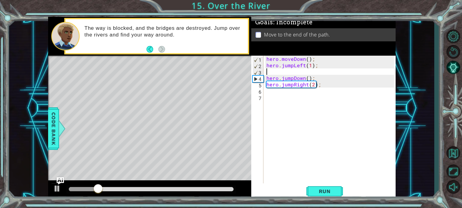
scroll to position [0, 0]
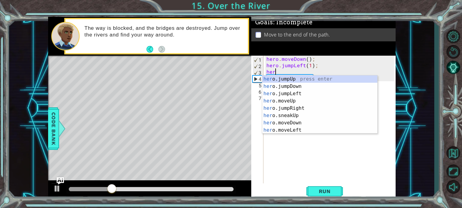
type textarea "hero"
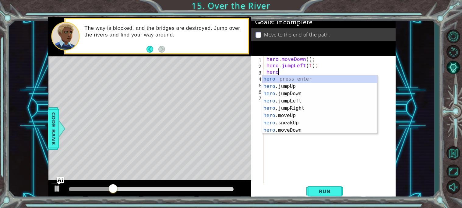
scroll to position [0, 0]
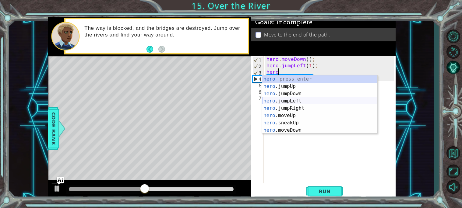
click at [304, 103] on div "hero press enter hero .jumpUp press enter hero .jumpDown press enter hero .jump…" at bounding box center [319, 112] width 115 height 73
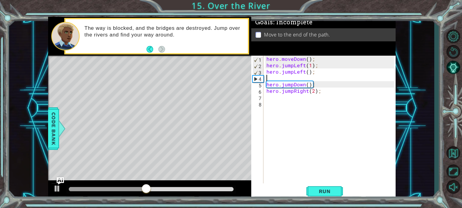
scroll to position [0, 0]
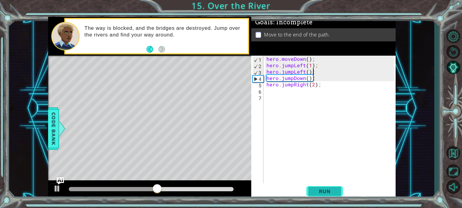
click at [315, 191] on span "Run" at bounding box center [325, 192] width 24 height 6
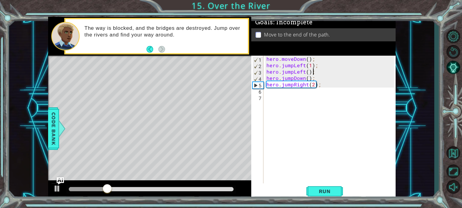
click at [292, 73] on div "hero . moveDown ( ) ; hero . jumpLeft ( 1 ) ; hero . jumpLeft ( ) ; hero . jump…" at bounding box center [331, 126] width 132 height 141
click at [318, 186] on button "Run" at bounding box center [325, 191] width 37 height 14
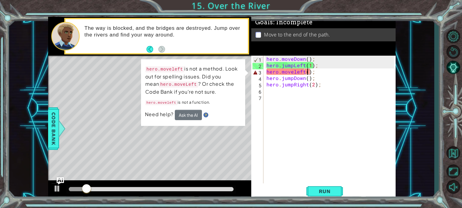
click at [294, 71] on div "hero . moveDown ( ) ; hero . jumpLeft ( 1 ) ; hero . moveleft ( ) ; hero . jump…" at bounding box center [331, 126] width 132 height 141
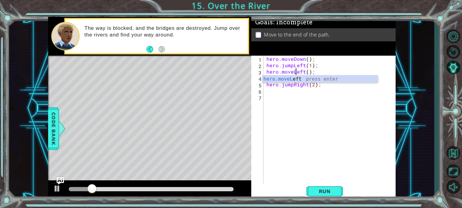
scroll to position [0, 2]
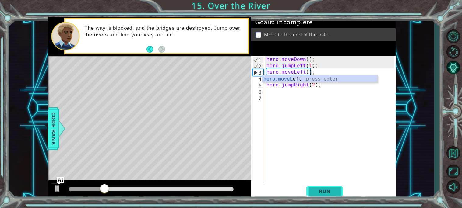
click at [326, 190] on span "Run" at bounding box center [325, 192] width 24 height 6
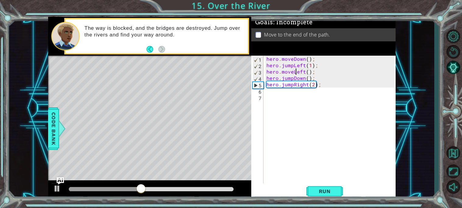
click at [313, 86] on div "hero . moveDown ( ) ; hero . jumpLeft ( 1 ) ; hero . moveLeft ( ) ; hero . jump…" at bounding box center [331, 126] width 132 height 141
type textarea "hero.jumpRight();"
click at [322, 85] on div "hero . moveDown ( ) ; hero . jumpLeft ( 1 ) ; hero . moveLeft ( ) ; hero . jump…" at bounding box center [331, 126] width 132 height 141
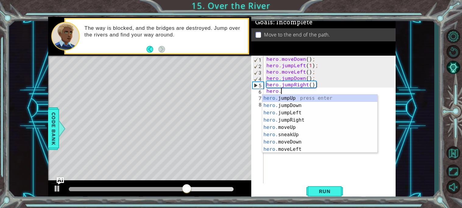
scroll to position [0, 1]
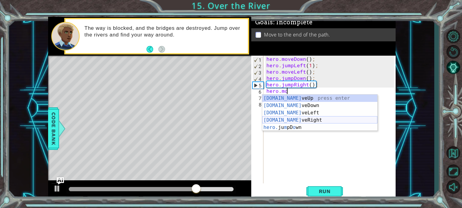
click at [294, 121] on div "[DOMAIN_NAME] veUp press enter [DOMAIN_NAME] veDown press enter [DOMAIN_NAME] v…" at bounding box center [319, 120] width 115 height 51
type textarea "hero.moveRight(1);"
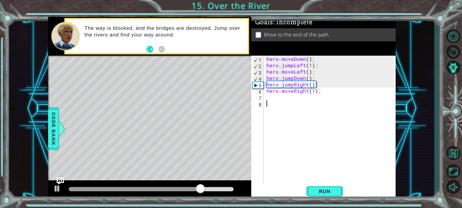
click at [307, 103] on div "hero . moveDown ( ) ; hero . jumpLeft ( 1 ) ; hero . moveLeft ( ) ; hero . jump…" at bounding box center [331, 126] width 132 height 141
click at [315, 93] on div "hero . moveDown ( ) ; hero . jumpLeft ( 1 ) ; hero . moveLeft ( ) ; hero . jump…" at bounding box center [331, 126] width 132 height 141
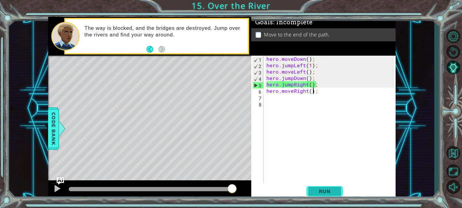
type textarea "hero.moveRight();"
click at [327, 189] on span "Run" at bounding box center [325, 192] width 24 height 6
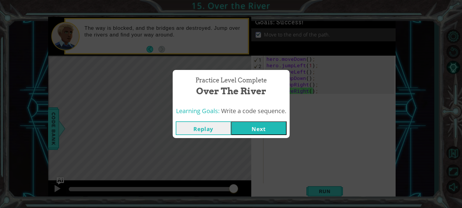
click at [262, 133] on button "Next" at bounding box center [258, 129] width 55 height 14
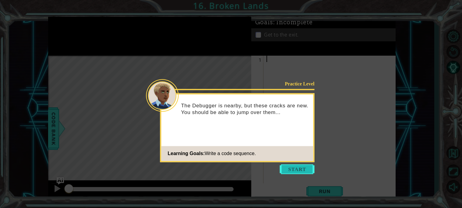
click at [295, 166] on button "Start" at bounding box center [297, 170] width 35 height 10
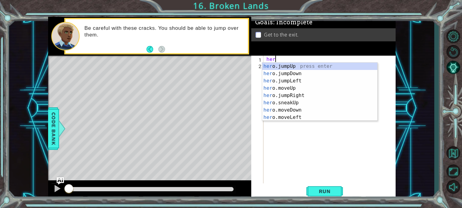
type textarea "hero"
click at [300, 89] on div "hero .jumpUp press enter hero .jumpDown press enter hero .jumpLeft press enter …" at bounding box center [319, 99] width 115 height 73
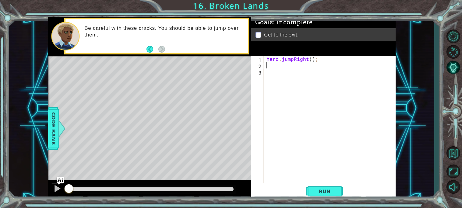
scroll to position [0, 0]
click at [267, 59] on div "hero . jumpRight ( ) ;" at bounding box center [331, 126] width 132 height 141
type textarea "hero.jumpRight();"
click at [266, 58] on div "hero . jumpRight ( ) ;" at bounding box center [331, 126] width 132 height 141
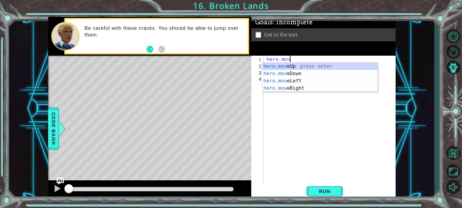
scroll to position [0, 1]
click at [295, 89] on div "hero.move Up press enter hero.move Down press enter hero.move Left press enter …" at bounding box center [319, 85] width 115 height 44
type textarea "hero.moveRight(1);"
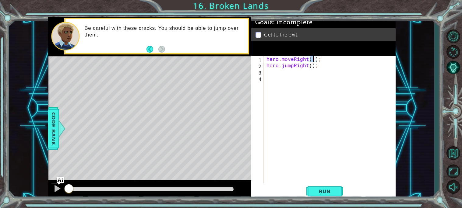
click at [291, 111] on div "hero . moveRight ( 1 ) ; hero . jumpRight ( ) ;" at bounding box center [331, 126] width 132 height 141
click at [304, 73] on div "hero . moveRight ( 1 ) ; hero . jumpRight ( ) ;" at bounding box center [331, 126] width 132 height 141
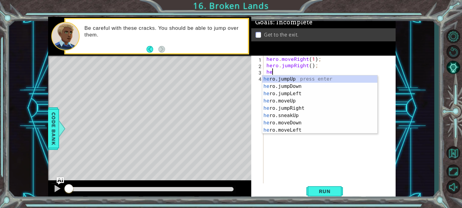
type textarea "hero"
click at [307, 82] on div "hero .jumpUp press enter hero .jumpDown press enter hero .jumpLeft press enter …" at bounding box center [319, 112] width 115 height 73
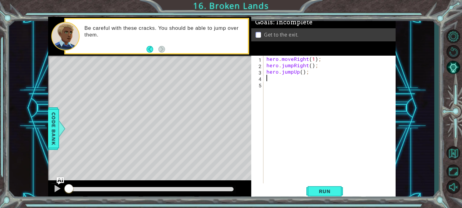
scroll to position [0, 0]
click at [301, 74] on div "hero . moveRight ( 1 ) ; hero . jumpRight ( ) ; hero . jumpUp ( ) ;" at bounding box center [331, 126] width 132 height 141
type textarea "hero.jumpUp();"
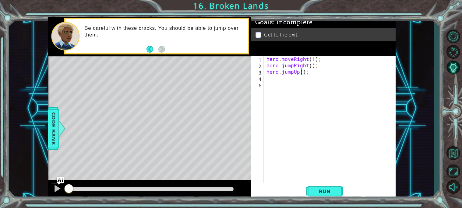
click at [298, 80] on div "hero . moveRight ( 1 ) ; hero . jumpRight ( ) ; hero . jumpUp ( ) ;" at bounding box center [331, 126] width 132 height 141
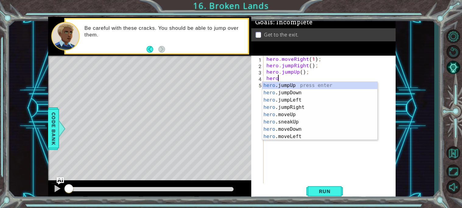
scroll to position [0, 0]
click at [298, 116] on div "hero .jumpUp press enter hero .jumpDown press enter hero .jumpLeft press enter …" at bounding box center [319, 118] width 115 height 73
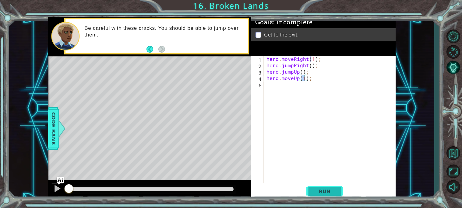
click at [325, 189] on span "Run" at bounding box center [325, 192] width 24 height 6
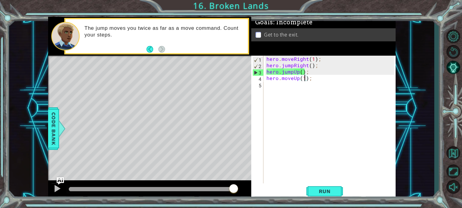
click at [350, 60] on div "hero . moveRight ( 1 ) ; hero . jumpRight ( ) ; hero . jumpUp ( ) ; hero . move…" at bounding box center [331, 126] width 132 height 141
click at [327, 69] on div "hero . moveRight ( 1 ) ; hero . jumpRight ( ) ; hero . jumpUp ( ) ; hero . move…" at bounding box center [331, 126] width 132 height 141
click at [329, 67] on div "hero . moveRight ( 1 ) ; hero . jumpRight ( ) ; hero . jumpUp ( ) ; hero . move…" at bounding box center [331, 126] width 132 height 141
type textarea "hero.jumpRight();"
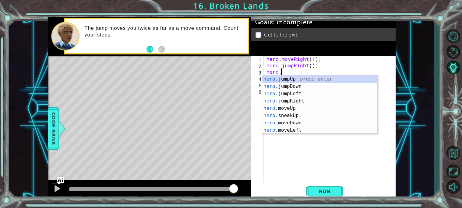
scroll to position [0, 1]
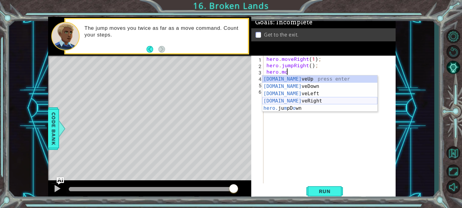
click at [297, 104] on div "[DOMAIN_NAME] veUp press enter [DOMAIN_NAME] veDown press enter [DOMAIN_NAME] v…" at bounding box center [319, 101] width 115 height 51
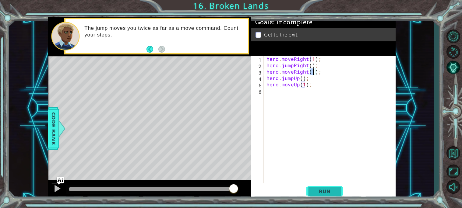
type textarea "hero.moveRight(1);"
click at [324, 193] on span "Run" at bounding box center [325, 192] width 24 height 6
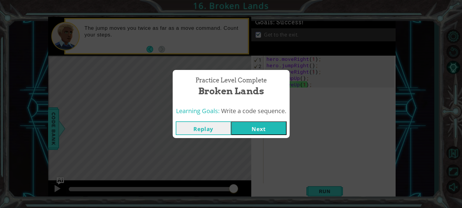
click at [269, 133] on button "Next" at bounding box center [258, 129] width 55 height 14
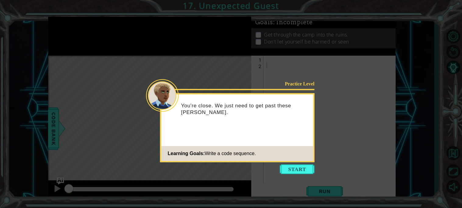
click at [308, 164] on icon at bounding box center [231, 104] width 462 height 208
click at [299, 178] on icon at bounding box center [231, 104] width 462 height 208
click at [297, 169] on button "Start" at bounding box center [297, 170] width 35 height 10
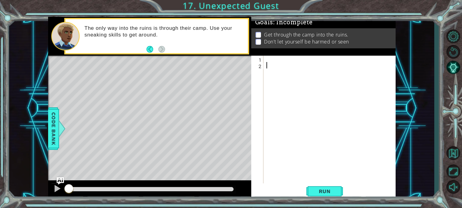
click at [279, 59] on div at bounding box center [331, 126] width 132 height 141
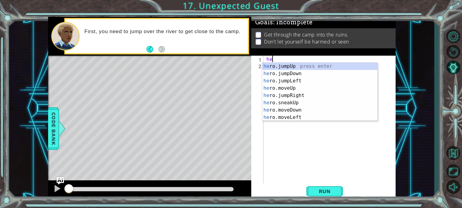
type textarea "hero"
click at [299, 76] on div "hero .jumpUp press enter hero .jumpDown press enter hero .jumpLeft press enter …" at bounding box center [319, 99] width 115 height 73
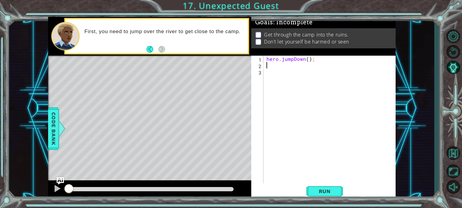
scroll to position [0, 0]
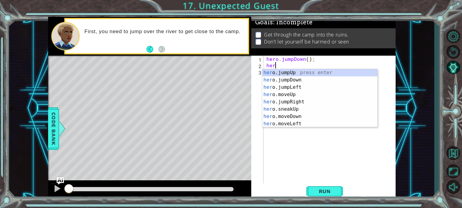
type textarea "hero"
click at [309, 96] on div "hero .jumpUp press enter hero .jumpDown press enter hero .jumpLeft press enter …" at bounding box center [319, 105] width 115 height 73
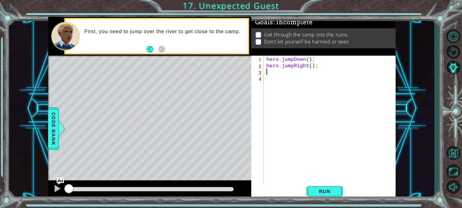
scroll to position [0, 0]
click at [307, 99] on div "hero . jumpDown ( ) ; hero . jumpRight ( ) ;" at bounding box center [331, 126] width 132 height 141
click at [319, 69] on div "hero . jumpDown ( ) ; hero . jumpRight ( ) ;" at bounding box center [331, 126] width 132 height 141
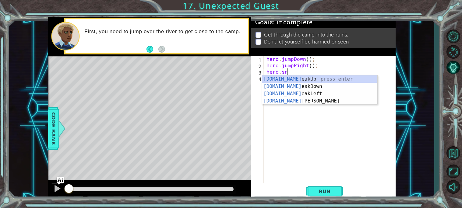
scroll to position [0, 1]
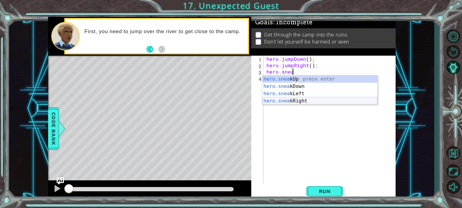
click at [303, 101] on div "hero.snea kUp press enter hero.snea kDown press enter hero.snea kLeft press ent…" at bounding box center [319, 98] width 115 height 44
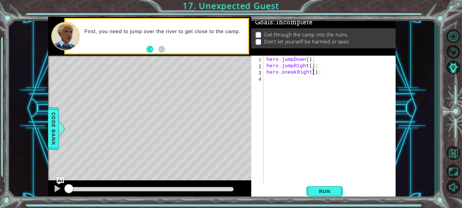
type textarea "hero.sneakRight(2);"
click at [347, 98] on div "hero . jumpDown ( ) ; hero . jumpRight ( ) ; hero . sneakRight ( 2 ) ;" at bounding box center [331, 126] width 132 height 141
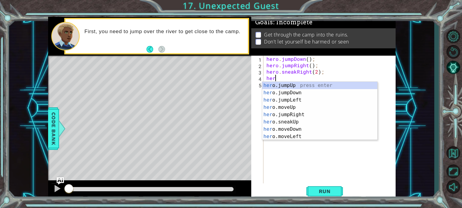
scroll to position [0, 0]
click at [329, 120] on div "hero .jumpUp press enter hero .jumpDown press enter hero .jumpLeft press enter …" at bounding box center [319, 118] width 115 height 73
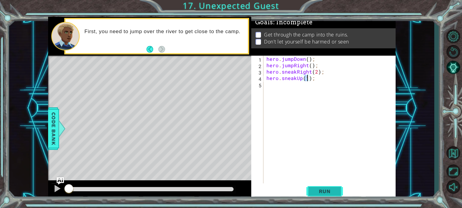
click at [334, 191] on span "Run" at bounding box center [325, 192] width 24 height 6
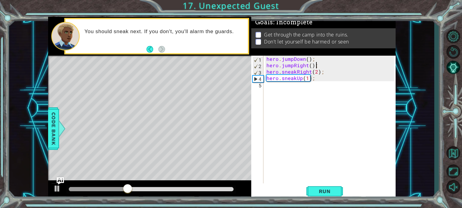
click at [336, 63] on div "hero . jumpDown ( ) ; hero . jumpRight ( ) ; hero . sneakRight ( 2 ) ; hero . s…" at bounding box center [331, 126] width 132 height 141
type textarea "hero.jumpRight();"
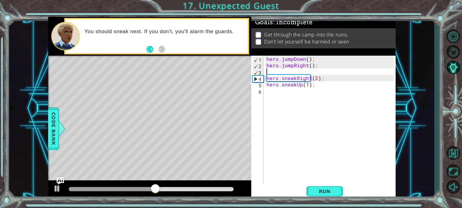
type textarea "hero.jumpRight();"
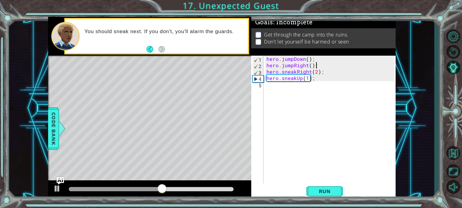
click at [336, 67] on div "hero . jumpDown ( ) ; hero . jumpRight ( ) ; hero . sneakRight ( 2 ) ; hero . s…" at bounding box center [331, 126] width 132 height 141
click at [332, 66] on div "hero . jumpDown ( ) ; hero . jumpRight ( ) ; hero . sneakRight ( 2 ) ; hero . s…" at bounding box center [331, 126] width 132 height 141
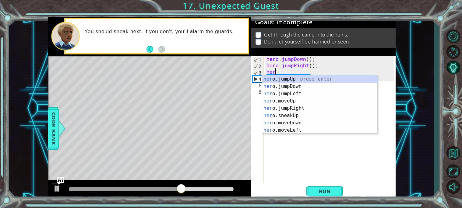
scroll to position [0, 0]
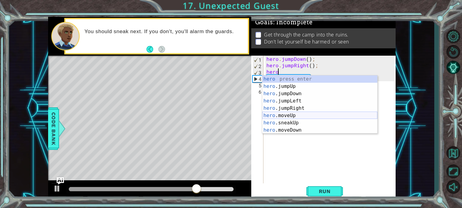
click at [315, 115] on div "hero press enter hero .jumpUp press enter hero .jumpDown press enter hero .jump…" at bounding box center [319, 112] width 115 height 73
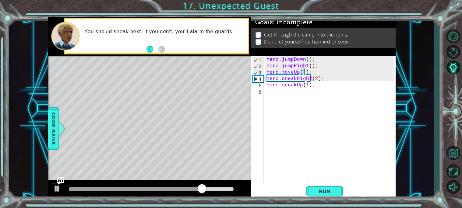
click at [318, 84] on div "hero . jumpDown ( ) ; hero . jumpRight ( ) ; hero . moveUp ( 1 ) ; hero . sneak…" at bounding box center [331, 126] width 132 height 141
click at [315, 78] on div "hero . jumpDown ( ) ; hero . jumpRight ( ) ; hero . moveUp ( 1 ) ; hero . sneak…" at bounding box center [331, 126] width 132 height 141
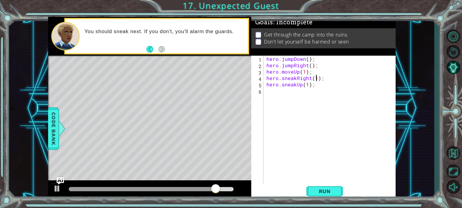
scroll to position [0, 3]
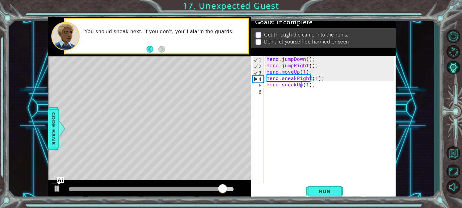
click at [300, 84] on div "hero . jumpDown ( ) ; hero . jumpRight ( ) ; hero . moveUp ( 1 ) ; hero . sneak…" at bounding box center [331, 126] width 132 height 141
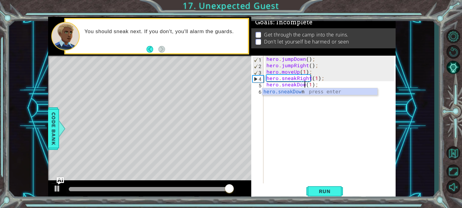
type textarea "hero.sneakDown(1);"
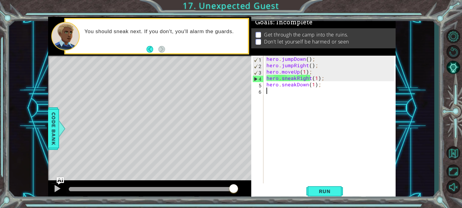
click at [295, 105] on div "hero . jumpDown ( ) ; hero . jumpRight ( ) ; hero . moveUp ( 1 ) ; hero . sneak…" at bounding box center [331, 126] width 132 height 141
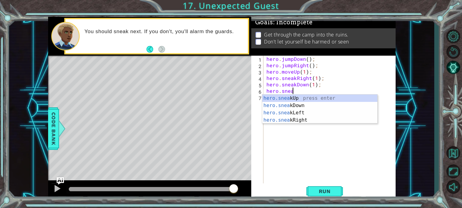
scroll to position [0, 1]
click at [294, 119] on div "hero.sneak Up press enter hero.sneak Down press enter hero.sneak Left press ent…" at bounding box center [319, 117] width 115 height 44
type textarea "hero.sneakRight(1);"
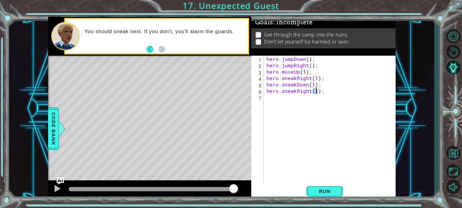
click at [296, 116] on div "hero . jumpDown ( ) ; hero . jumpRight ( ) ; hero . moveUp ( 1 ) ; hero . sneak…" at bounding box center [331, 126] width 132 height 141
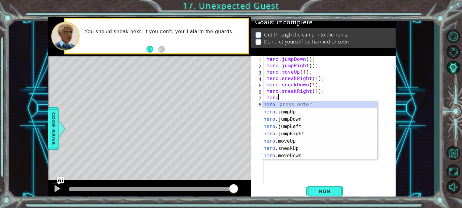
scroll to position [0, 0]
click at [294, 149] on div "hero press enter hero .jumpUp press enter hero .jumpDown press enter hero .jump…" at bounding box center [319, 137] width 115 height 73
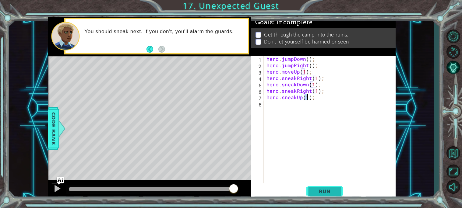
click at [314, 188] on button "Run" at bounding box center [325, 191] width 37 height 14
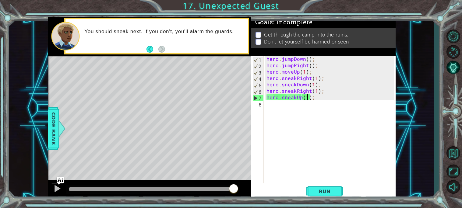
click at [316, 92] on div "hero . jumpDown ( ) ; hero . jumpRight ( ) ; hero . moveUp ( 1 ) ; hero . sneak…" at bounding box center [331, 126] width 132 height 141
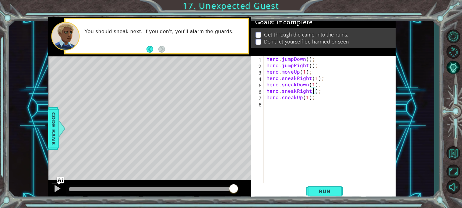
scroll to position [0, 3]
type textarea "hero.sneakRight(2);"
click at [327, 197] on button "Run" at bounding box center [325, 191] width 37 height 14
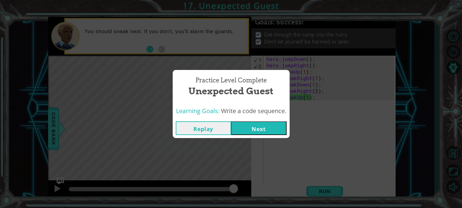
click at [258, 126] on button "Next" at bounding box center [258, 129] width 55 height 14
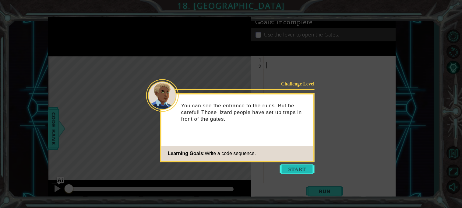
click at [298, 168] on button "Start" at bounding box center [297, 170] width 35 height 10
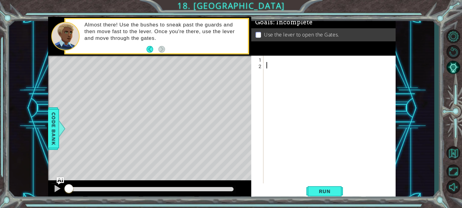
click at [298, 168] on div at bounding box center [331, 126] width 132 height 141
click at [270, 59] on div at bounding box center [331, 126] width 132 height 141
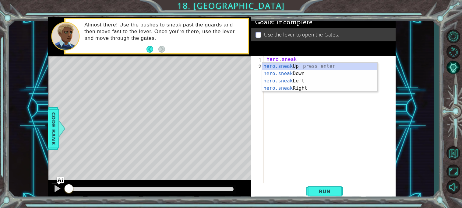
scroll to position [0, 1]
click at [302, 86] on div "hero.sneak Up press enter hero.sneak Down press enter hero.sneak Left press ent…" at bounding box center [319, 85] width 115 height 44
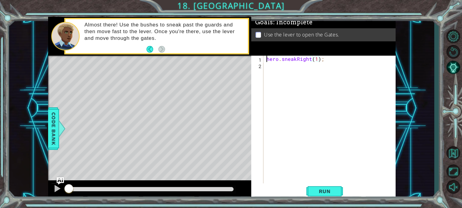
click at [303, 84] on div "hero . sneakRight ( 1 ) ;" at bounding box center [331, 126] width 132 height 141
type textarea "hero.sneakRight(1);"
click at [303, 84] on div "hero . sneakRight ( 1 ) ;" at bounding box center [329, 120] width 129 height 128
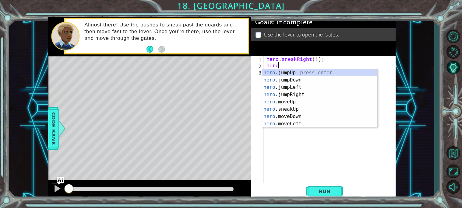
scroll to position [0, 0]
click at [289, 110] on div "hero .jumpUp press enter hero .jumpDown press enter hero .jumpLeft press enter …" at bounding box center [319, 105] width 115 height 73
type textarea "hero.sneakUp(1);"
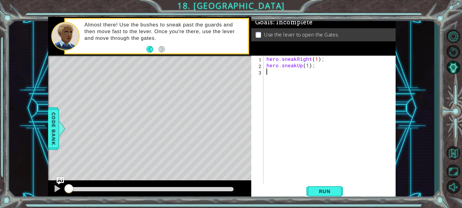
click at [301, 79] on div "hero . sneakRight ( 1 ) ; hero . sneakUp ( 1 ) ;" at bounding box center [331, 126] width 132 height 141
click at [307, 63] on div "hero . sneakRight ( 1 ) ; hero . sneakUp ( 1 ) ;" at bounding box center [331, 126] width 132 height 141
type textarea "hero.sneakUp(2);"
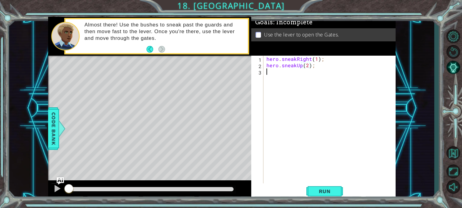
click at [304, 72] on div "hero . sneakRight ( 1 ) ; hero . sneakUp ( 2 ) ;" at bounding box center [331, 126] width 132 height 141
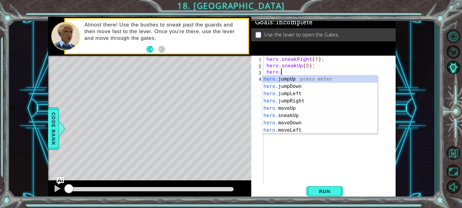
scroll to position [0, 1]
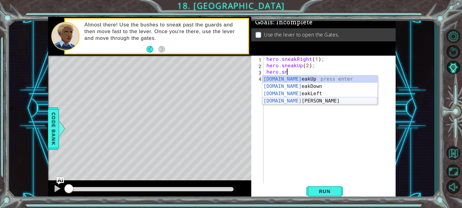
click at [295, 98] on div "[DOMAIN_NAME] eakUp press enter [DOMAIN_NAME] eakDown press enter [DOMAIN_NAME]…" at bounding box center [319, 98] width 115 height 44
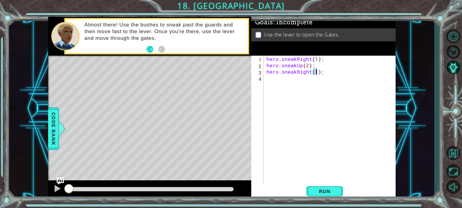
click at [298, 91] on div "hero . sneakRight ( 1 ) ; hero . sneakUp ( 2 ) ; hero . sneakRight ( 1 ) ;" at bounding box center [331, 126] width 132 height 141
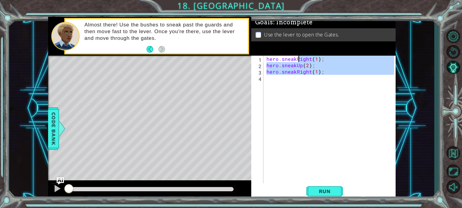
type textarea "hero.sneakRight(1); hero.sneakUp(2);"
click at [298, 91] on div "hero . sneakRight ( 1 ) ; hero . sneakUp ( 2 ) ; hero . sneakRight ( 1 ) ;" at bounding box center [329, 120] width 129 height 128
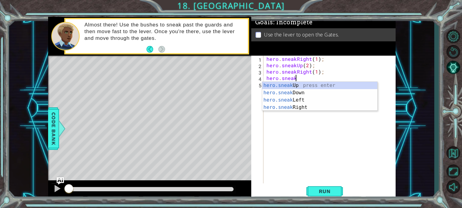
scroll to position [0, 1]
click at [294, 108] on div "hero.sneak Up press enter hero.sneak Down press enter hero.sneak Left press ent…" at bounding box center [319, 104] width 115 height 44
type textarea "hero.sneakRight(1);"
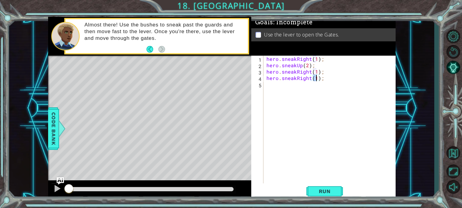
click at [294, 107] on div "hero . sneakRight ( 1 ) ; hero . sneakUp ( 2 ) ; hero . sneakRight ( 1 ) ; hero…" at bounding box center [331, 126] width 132 height 141
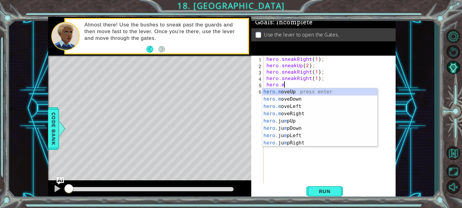
scroll to position [0, 1]
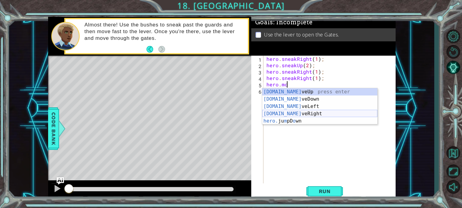
click at [291, 113] on div "[DOMAIN_NAME] veUp press enter [DOMAIN_NAME] veDown press enter [DOMAIN_NAME] v…" at bounding box center [319, 113] width 115 height 51
type textarea "hero.moveRight(1);"
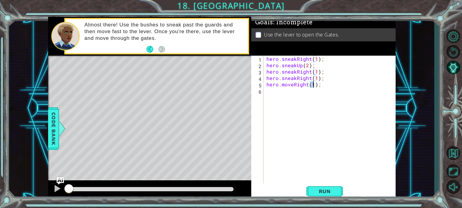
click at [300, 101] on div "hero . sneakRight ( 1 ) ; hero . sneakUp ( 2 ) ; hero . sneakRight ( 1 ) ; hero…" at bounding box center [331, 126] width 132 height 141
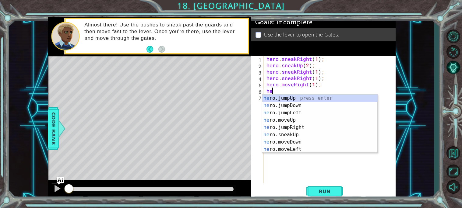
scroll to position [0, 0]
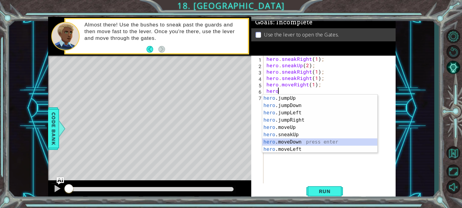
click at [301, 145] on div "hero .jumpUp press enter hero .jumpDown press enter hero .jumpLeft press enter …" at bounding box center [319, 131] width 115 height 73
type textarea "hero.moveDown(1);"
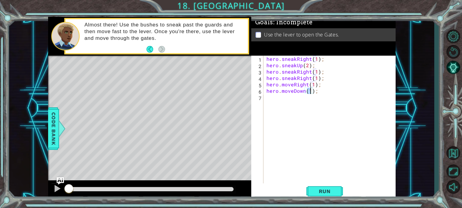
click at [308, 122] on div "hero . sneakRight ( 1 ) ; hero . sneakUp ( 2 ) ; hero . sneakRight ( 1 ) ; hero…" at bounding box center [331, 126] width 132 height 141
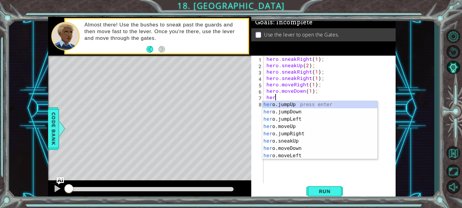
type textarea "hero"
click at [307, 112] on div "hero .jumpUp press enter hero .jumpDown press enter hero .jumpLeft press enter …" at bounding box center [319, 137] width 115 height 73
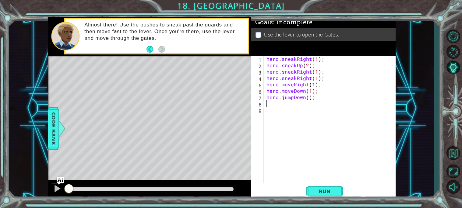
scroll to position [0, 0]
click at [307, 112] on div "hero . sneakRight ( 1 ) ; hero . sneakUp ( 2 ) ; hero . sneakRight ( 1 ) ; hero…" at bounding box center [331, 126] width 132 height 141
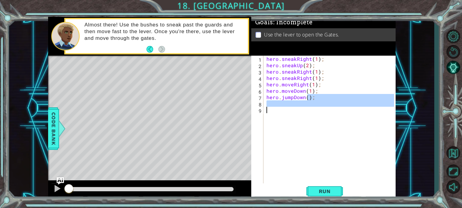
click at [307, 112] on div "hero . sneakRight ( 1 ) ; hero . sneakUp ( 2 ) ; hero . sneakRight ( 1 ) ; hero…" at bounding box center [329, 120] width 129 height 128
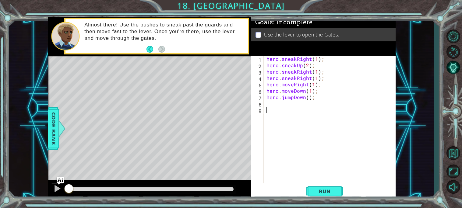
click at [311, 107] on div "hero . sneakRight ( 1 ) ; hero . sneakUp ( 2 ) ; hero . sneakRight ( 1 ) ; hero…" at bounding box center [331, 126] width 132 height 141
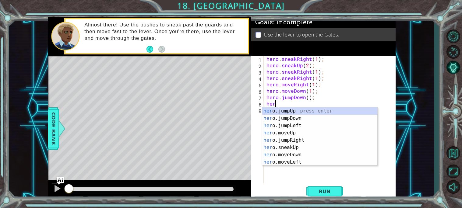
type textarea "hero"
click at [302, 133] on div "hero .jumpUp press enter hero .jumpDown press enter hero .jumpLeft press enter …" at bounding box center [319, 144] width 115 height 73
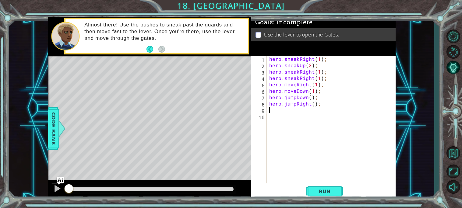
scroll to position [0, 0]
click at [302, 133] on div "hero . sneakRight ( 1 ) ; hero . sneakUp ( 2 ) ; hero . sneakRight ( 1 ) ; hero…" at bounding box center [332, 126] width 129 height 141
click at [313, 112] on div "hero . sneakRight ( 1 ) ; hero . sneakUp ( 2 ) ; hero . sneakRight ( 1 ) ; hero…" at bounding box center [332, 126] width 129 height 141
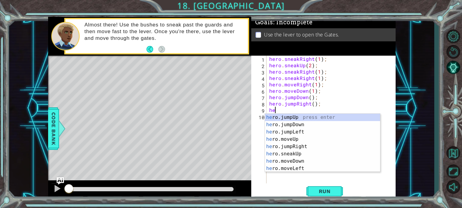
type textarea "hero"
click at [313, 117] on div "hero .jumpUp press enter hero .jumpDown press enter hero .jumpLeft press enter …" at bounding box center [322, 150] width 115 height 73
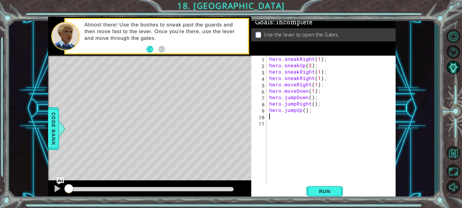
scroll to position [0, 0]
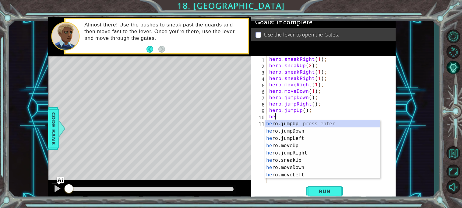
type textarea "hero"
click at [300, 123] on div "hero .jumpUp press enter hero .jumpDown press enter hero .jumpLeft press enter …" at bounding box center [322, 156] width 115 height 73
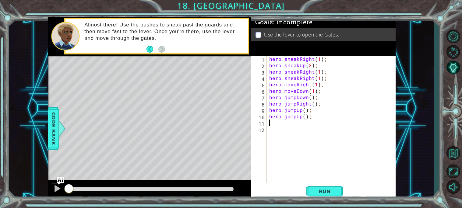
scroll to position [0, 0]
click at [295, 118] on div "hero . sneakRight ( 1 ) ; hero . sneakUp ( 2 ) ; hero . sneakRight ( 1 ) ; hero…" at bounding box center [332, 126] width 129 height 141
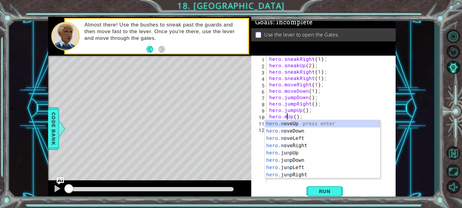
scroll to position [0, 1]
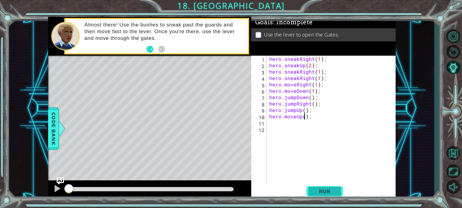
click at [314, 191] on span "Run" at bounding box center [325, 192] width 24 height 6
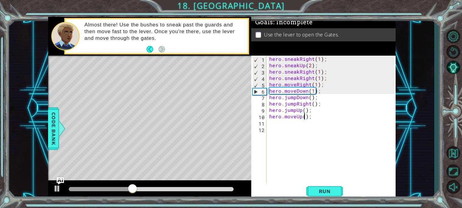
click at [312, 80] on div "hero . sneakRight ( 1 ) ; hero . sneakUp ( 2 ) ; hero . sneakRight ( 1 ) ; hero…" at bounding box center [332, 126] width 129 height 141
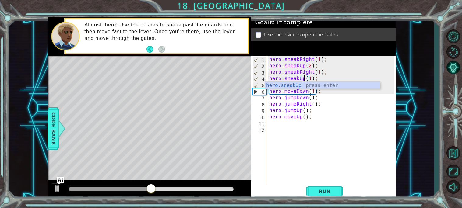
scroll to position [0, 2]
click at [310, 194] on button "Run" at bounding box center [325, 191] width 37 height 14
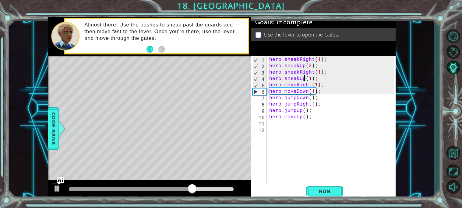
click at [295, 85] on div "hero . sneakRight ( 1 ) ; hero . sneakUp ( 2 ) ; hero . sneakRight ( 1 ) ; hero…" at bounding box center [332, 126] width 129 height 141
click at [323, 78] on div "hero . sneakRight ( 1 ) ; hero . sneakUp ( 2 ) ; hero . sneakRight ( 1 ) ; hero…" at bounding box center [332, 126] width 129 height 141
type textarea "hero.sneakUp(1);"
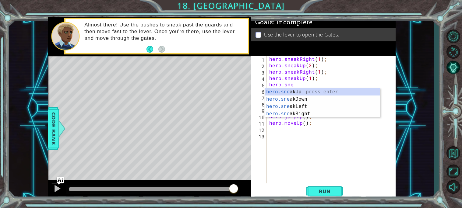
scroll to position [0, 1]
click at [310, 112] on div "hero.sneak Up press enter hero.sneak Down press enter hero.sneak Left press ent…" at bounding box center [322, 110] width 115 height 44
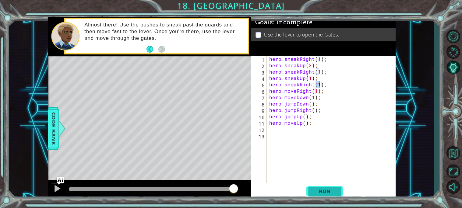
type textarea "hero.sneakRight(1);"
click at [321, 196] on button "Run" at bounding box center [325, 191] width 37 height 14
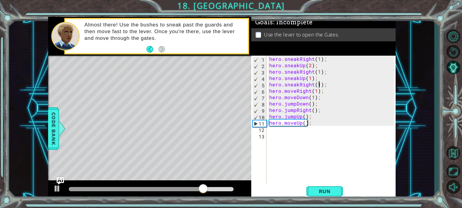
click at [318, 152] on div "hero . sneakRight ( 1 ) ; hero . sneakUp ( 2 ) ; hero . sneakRight ( 1 ) ; hero…" at bounding box center [332, 126] width 129 height 141
click at [315, 137] on div "hero . sneakRight ( 1 ) ; hero . sneakUp ( 2 ) ; hero . sneakRight ( 1 ) ; hero…" at bounding box center [332, 126] width 129 height 141
click at [319, 133] on div "hero . sneakRight ( 1 ) ; hero . sneakUp ( 2 ) ; hero . sneakRight ( 1 ) ; hero…" at bounding box center [332, 126] width 129 height 141
type textarea "h"
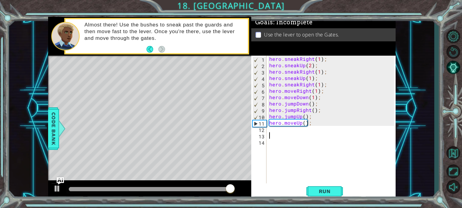
click at [316, 132] on div "hero . sneakRight ( 1 ) ; hero . sneakUp ( 2 ) ; hero . sneakRight ( 1 ) ; hero…" at bounding box center [332, 126] width 129 height 141
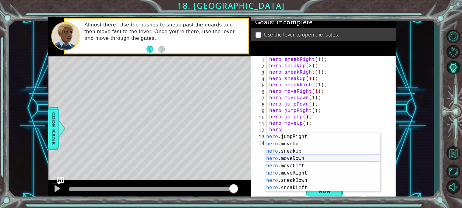
scroll to position [51, 0]
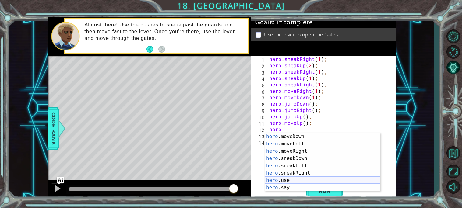
click at [302, 180] on div "hero .moveDown press enter hero .moveLeft press enter hero .moveRight press ent…" at bounding box center [322, 169] width 115 height 73
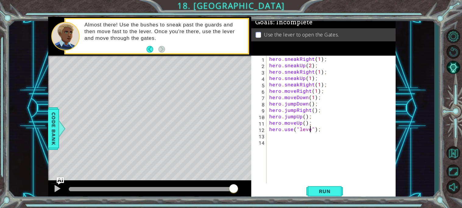
type textarea "hero.use("lever");"
click at [311, 136] on div "hero . sneakRight ( 1 ) ; hero . sneakUp ( 2 ) ; hero . sneakRight ( 1 ) ; hero…" at bounding box center [332, 126] width 129 height 141
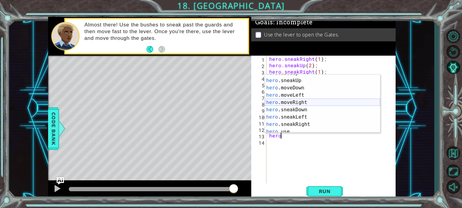
scroll to position [51, 0]
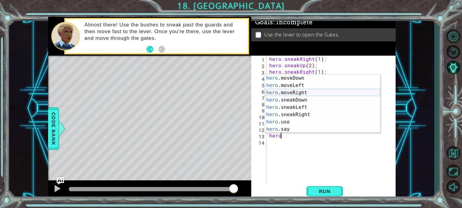
click at [297, 92] on div "hero .moveDown press enter hero .moveLeft press enter hero .moveRight press ent…" at bounding box center [322, 111] width 115 height 73
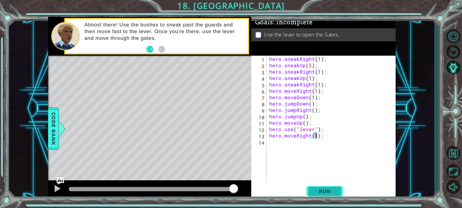
type textarea "hero.moveRight(1);"
click at [318, 188] on button "Run" at bounding box center [325, 191] width 37 height 14
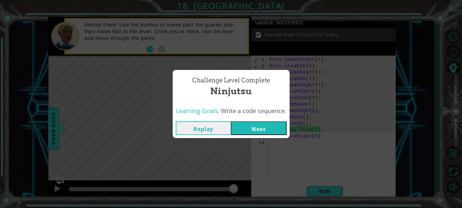
click at [279, 138] on div "Replay Next" at bounding box center [231, 129] width 117 height 20
click at [281, 133] on button "Next" at bounding box center [258, 129] width 55 height 14
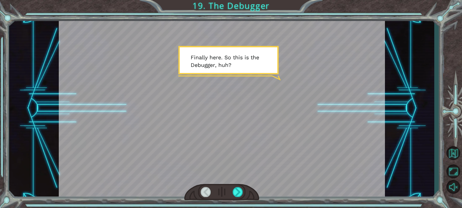
click at [238, 186] on div at bounding box center [221, 192] width 75 height 16
click at [237, 189] on div at bounding box center [238, 192] width 10 height 10
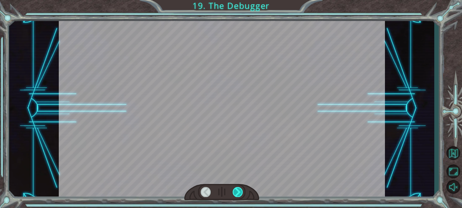
click at [238, 188] on div at bounding box center [238, 192] width 10 height 10
